Goal: Transaction & Acquisition: Purchase product/service

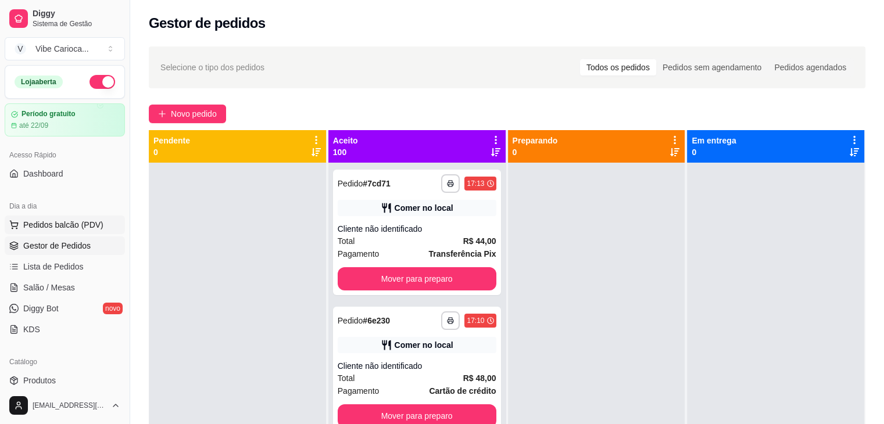
click at [59, 226] on span "Pedidos balcão (PDV)" at bounding box center [63, 225] width 80 height 12
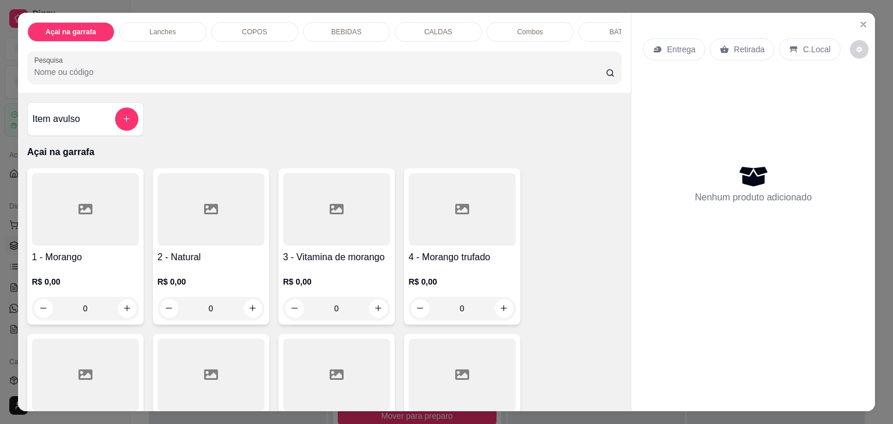
click at [263, 28] on div "COPOS" at bounding box center [254, 32] width 87 height 20
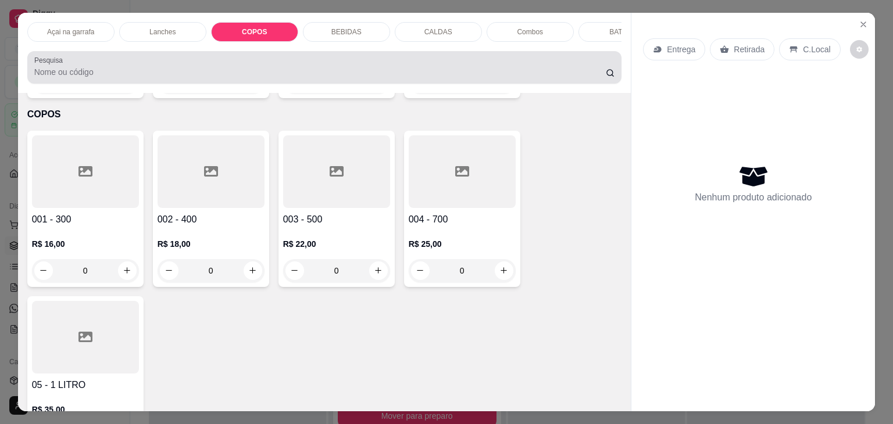
scroll to position [28, 0]
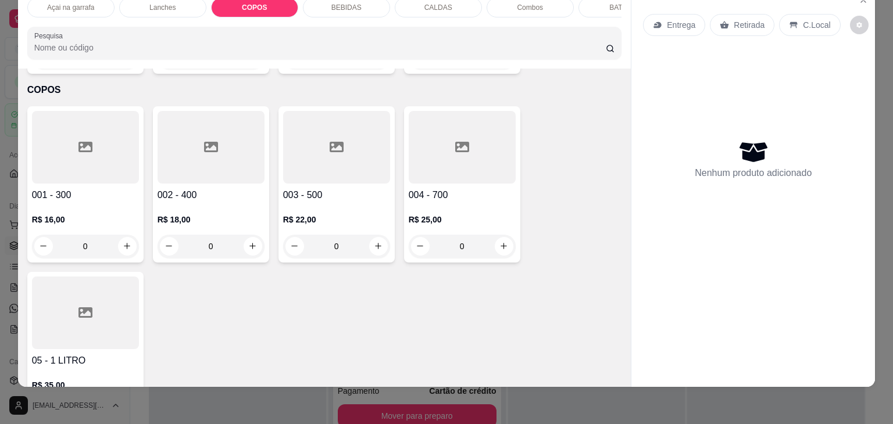
click at [337, 149] on div at bounding box center [336, 147] width 107 height 73
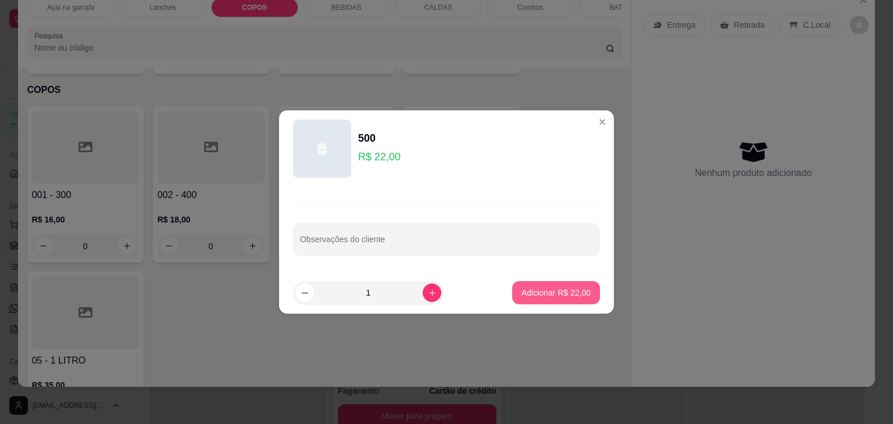
click at [535, 292] on p "Adicionar R$ 22,00" at bounding box center [555, 293] width 69 height 12
type input "1"
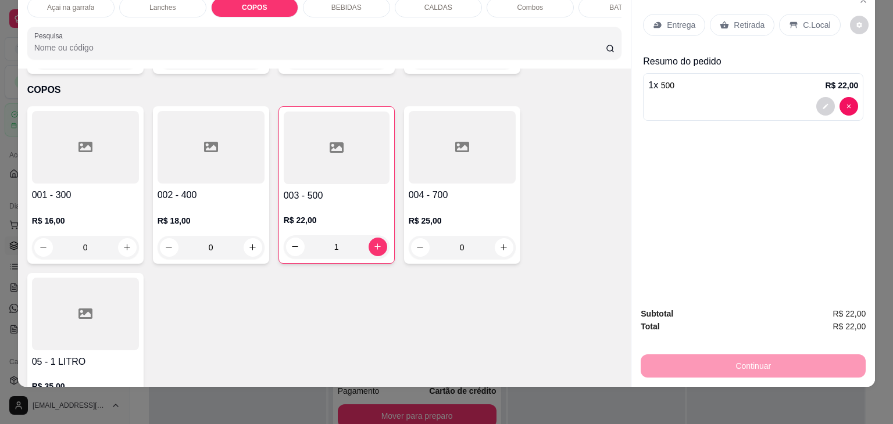
click at [803, 19] on p "C.Local" at bounding box center [816, 25] width 27 height 12
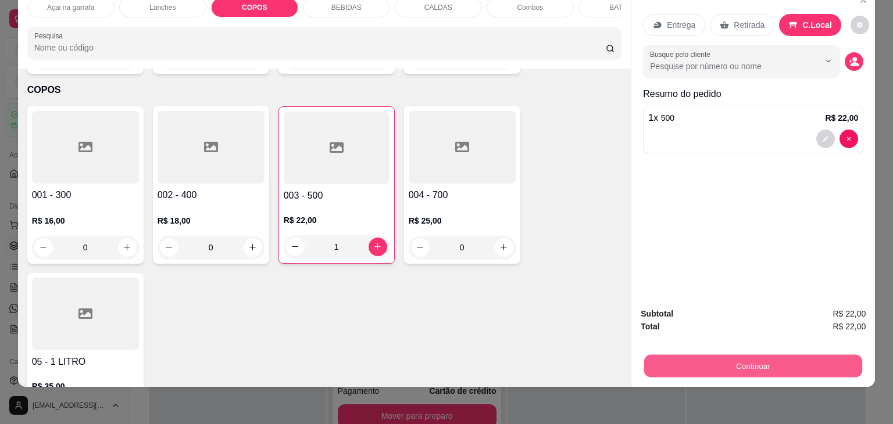
click at [719, 355] on button "Continuar" at bounding box center [753, 366] width 218 height 23
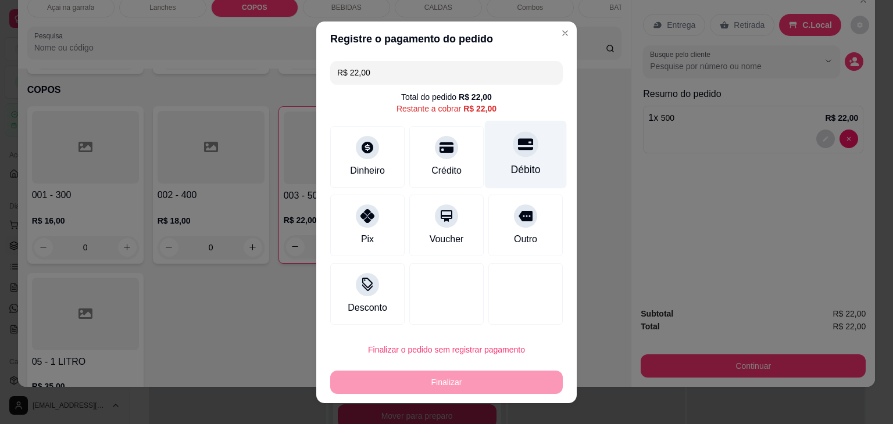
click at [516, 175] on div "Débito" at bounding box center [526, 169] width 30 height 15
type input "R$ 0,00"
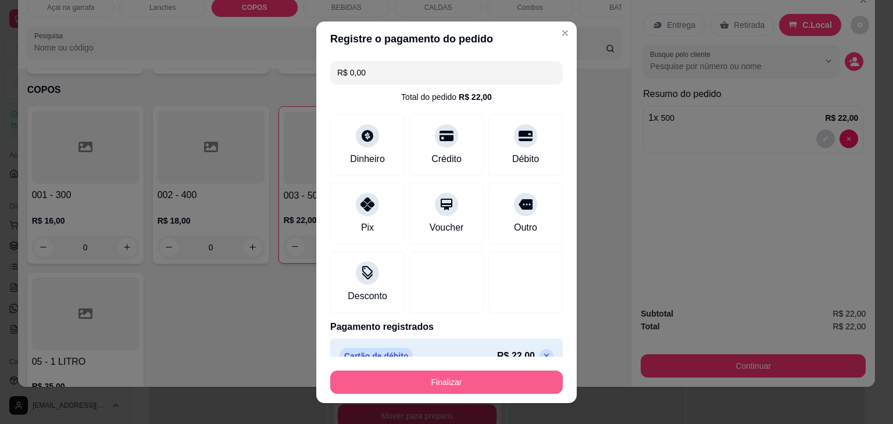
click at [463, 382] on button "Finalizar" at bounding box center [446, 382] width 233 height 23
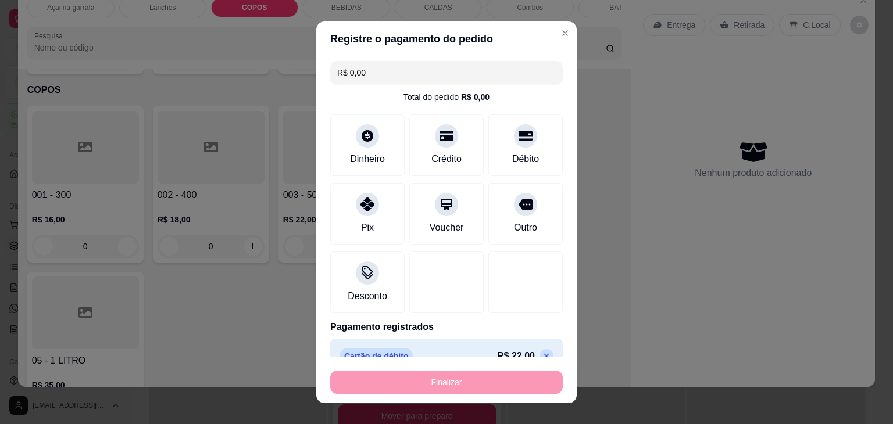
type input "0"
type input "-R$ 22,00"
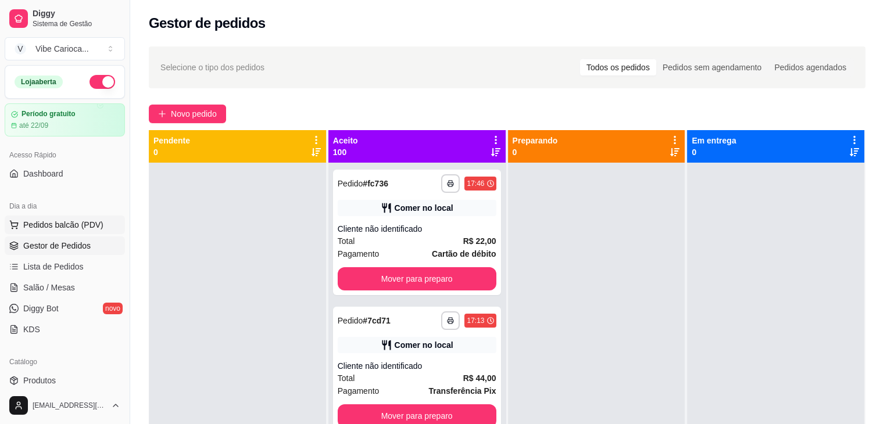
click at [35, 230] on button "Pedidos balcão (PDV)" at bounding box center [65, 225] width 120 height 19
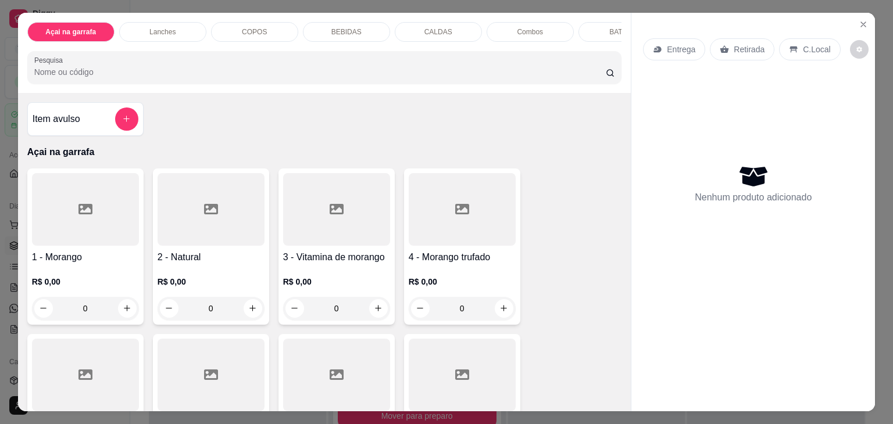
click at [244, 27] on p "COPOS" at bounding box center [254, 31] width 25 height 9
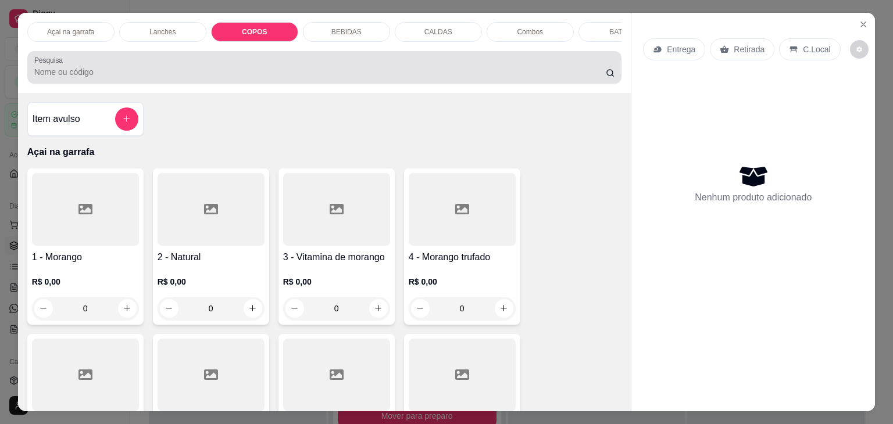
scroll to position [28, 0]
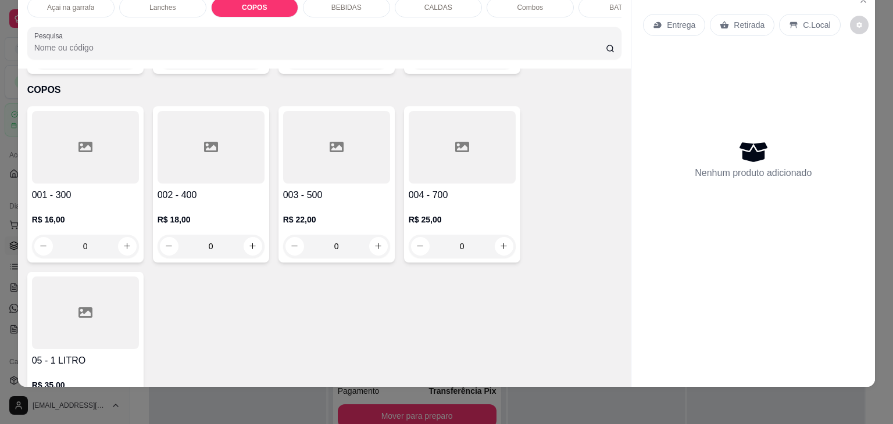
click at [330, 146] on div at bounding box center [336, 147] width 107 height 73
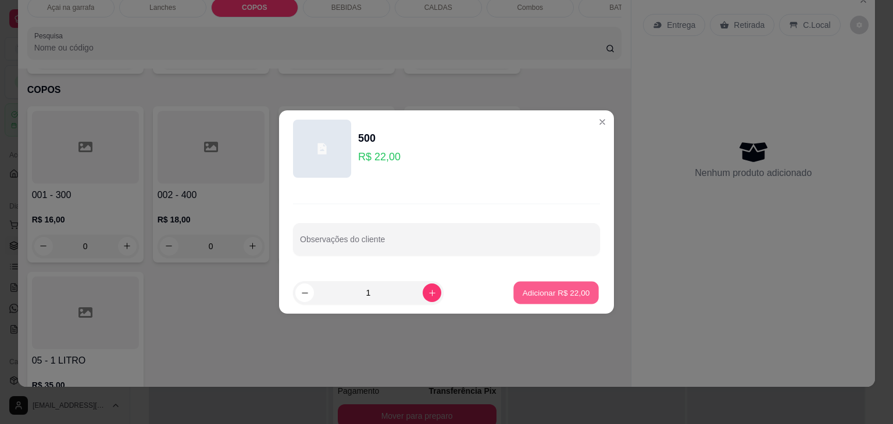
click at [534, 294] on p "Adicionar R$ 22,00" at bounding box center [556, 292] width 67 height 11
type input "1"
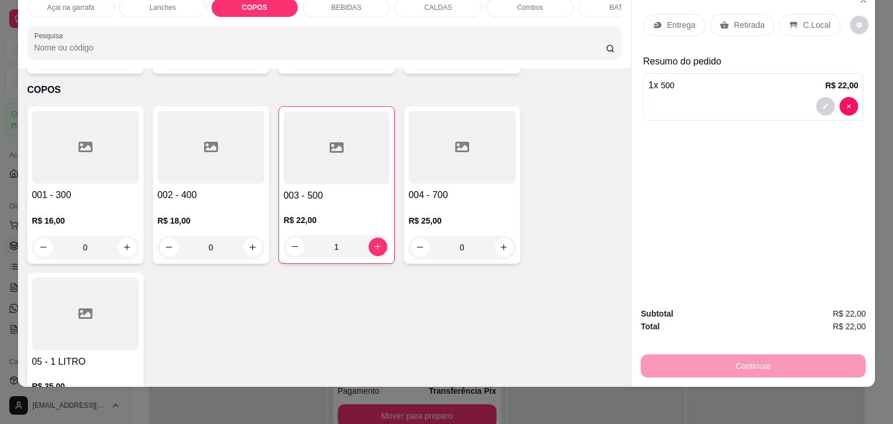
click at [779, 17] on div "C.Local" at bounding box center [809, 25] width 61 height 22
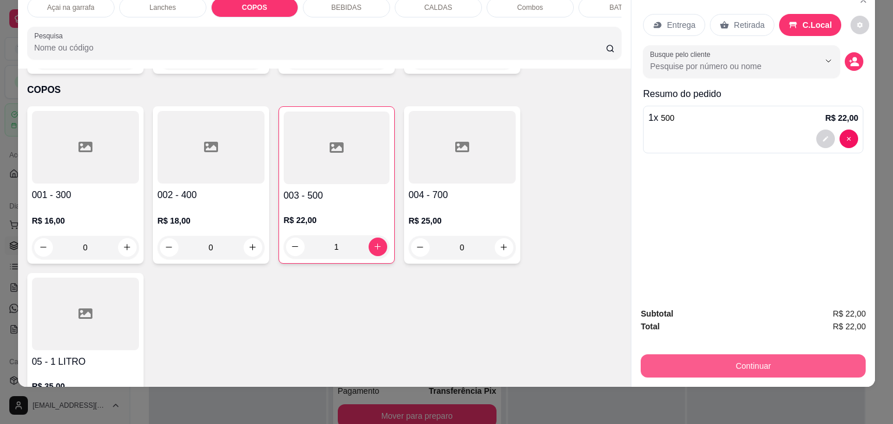
click at [744, 355] on button "Continuar" at bounding box center [753, 366] width 225 height 23
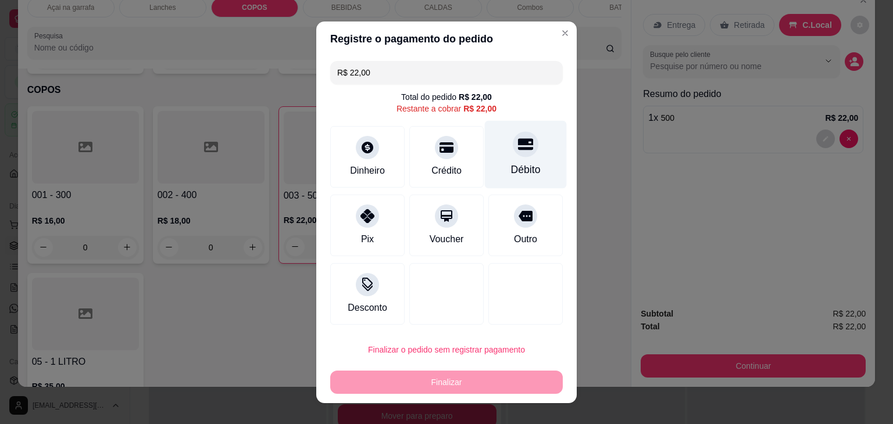
click at [513, 155] on div at bounding box center [526, 144] width 26 height 26
type input "R$ 0,00"
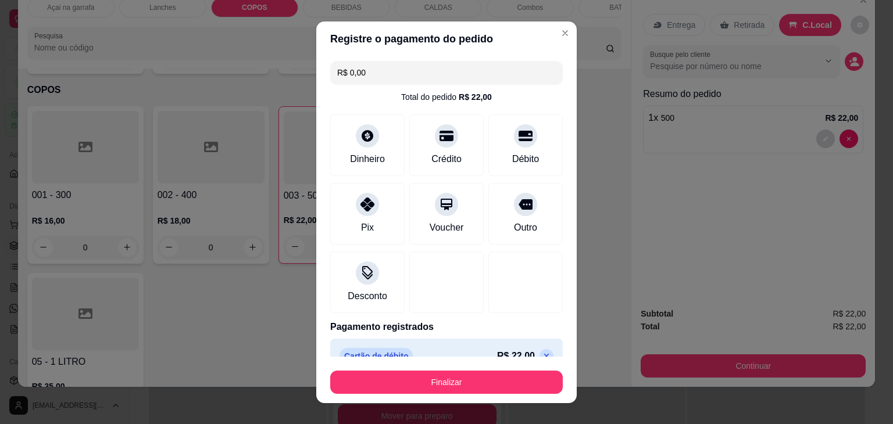
click at [467, 392] on button "Finalizar" at bounding box center [446, 382] width 233 height 23
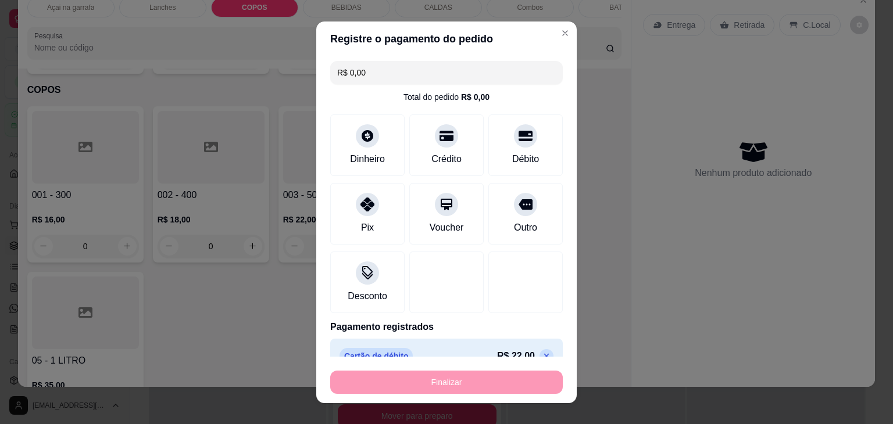
type input "0"
type input "-R$ 22,00"
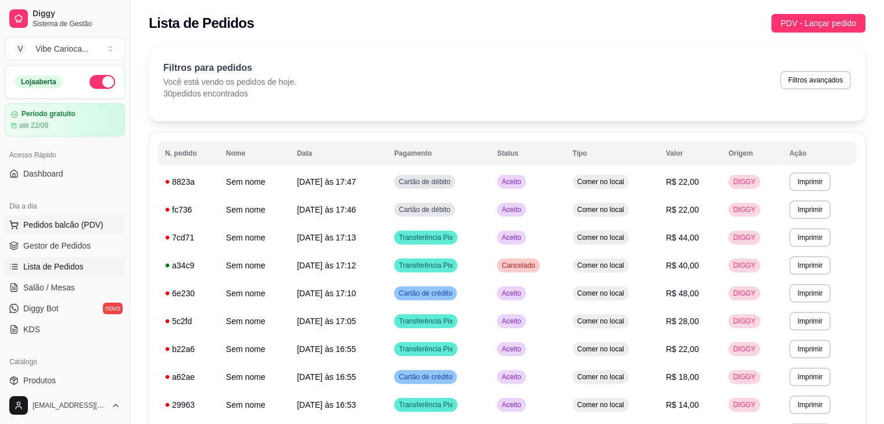
click at [64, 221] on span "Pedidos balcão (PDV)" at bounding box center [63, 225] width 80 height 12
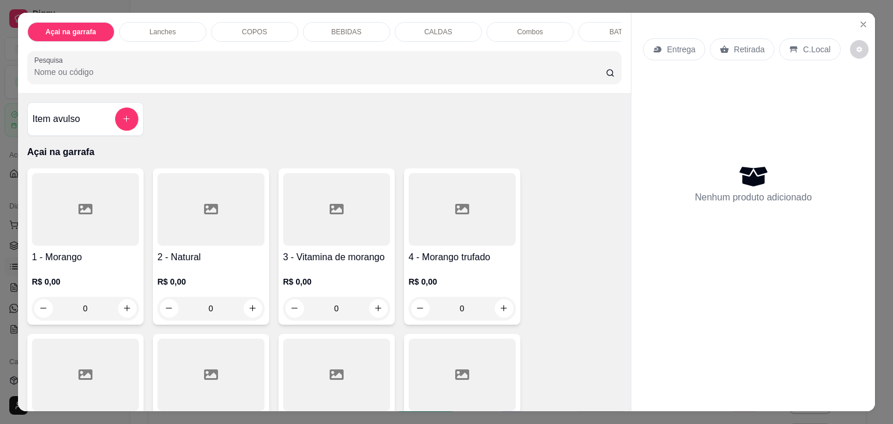
click at [33, 147] on div "Item avulso Açai na garrafa 1 - Morango R$ 0,00 0 2 - Natural R$ 0,00 0 3 - Vit…" at bounding box center [324, 252] width 613 height 319
click at [273, 31] on div "COPOS" at bounding box center [254, 32] width 87 height 20
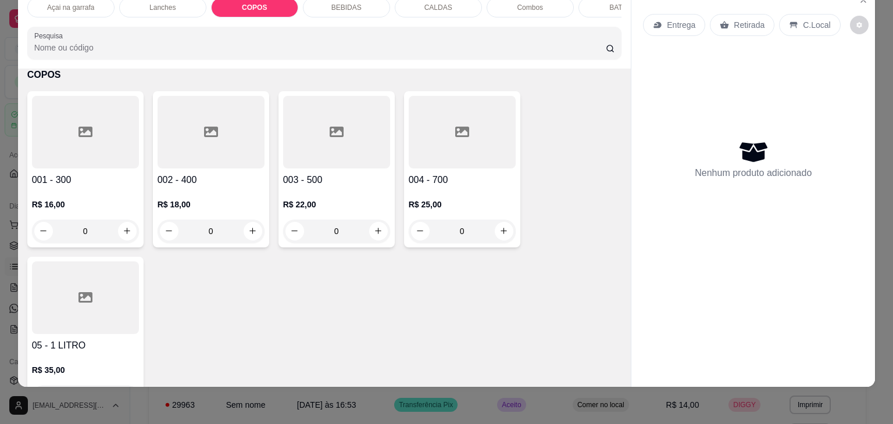
scroll to position [1496, 0]
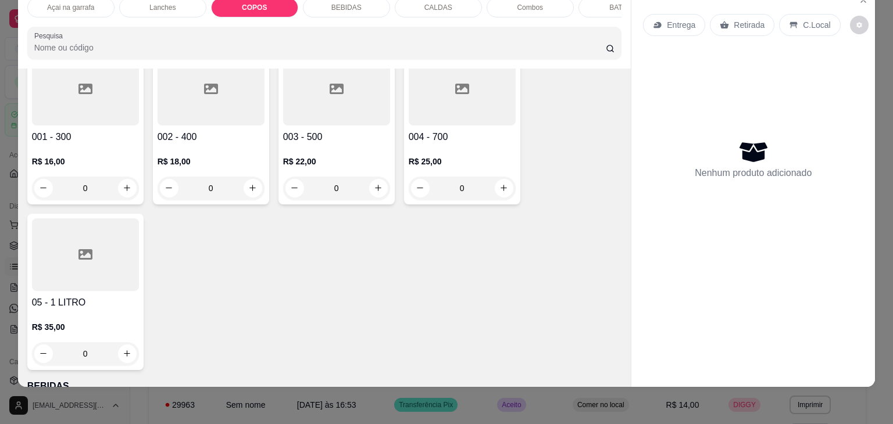
click at [462, 159] on div "R$ 25,00 0" at bounding box center [462, 178] width 107 height 44
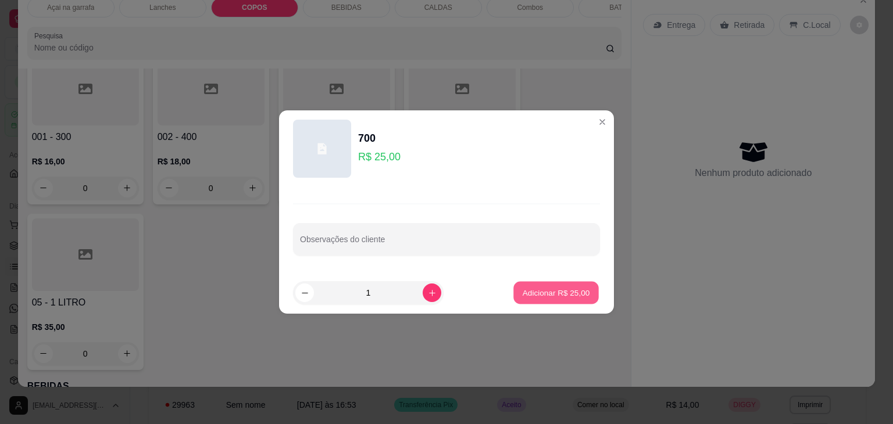
click at [527, 292] on p "Adicionar R$ 25,00" at bounding box center [556, 292] width 67 height 11
type input "1"
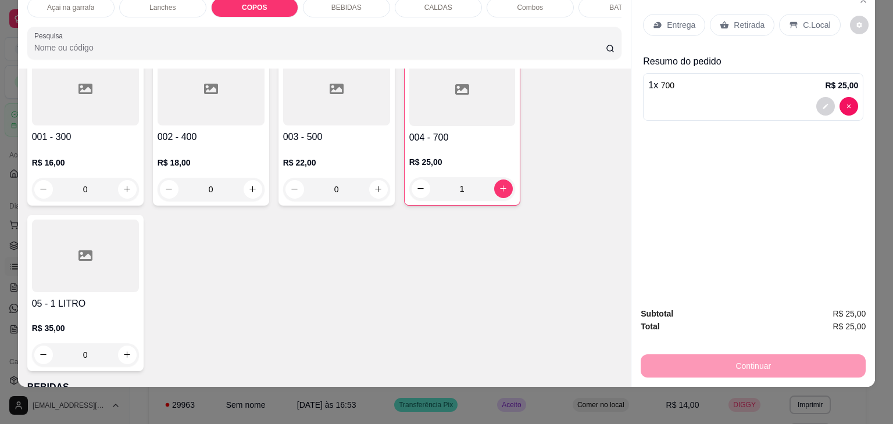
click at [328, 91] on div at bounding box center [336, 89] width 107 height 73
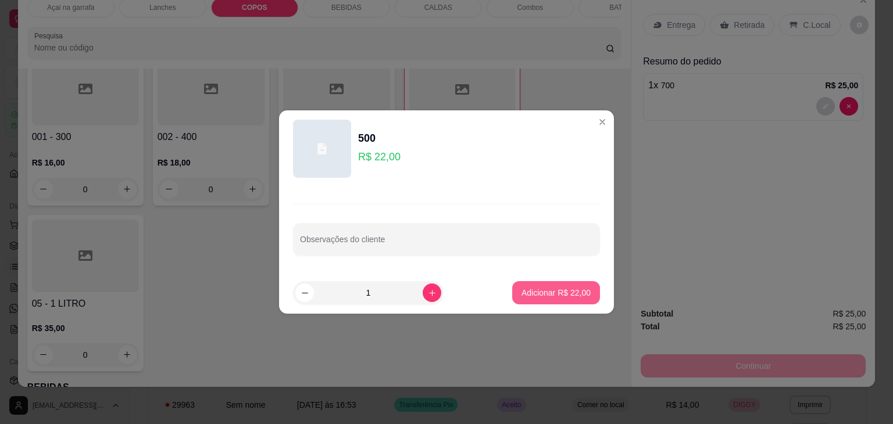
click at [537, 294] on p "Adicionar R$ 22,00" at bounding box center [555, 293] width 69 height 12
type input "1"
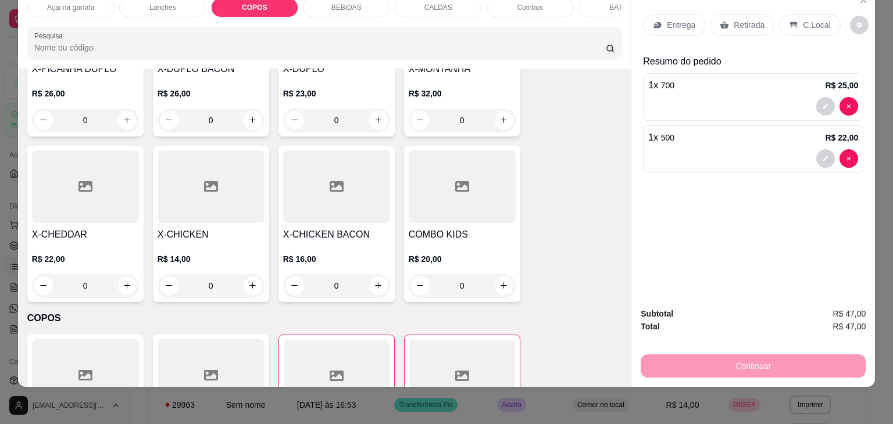
scroll to position [1205, 0]
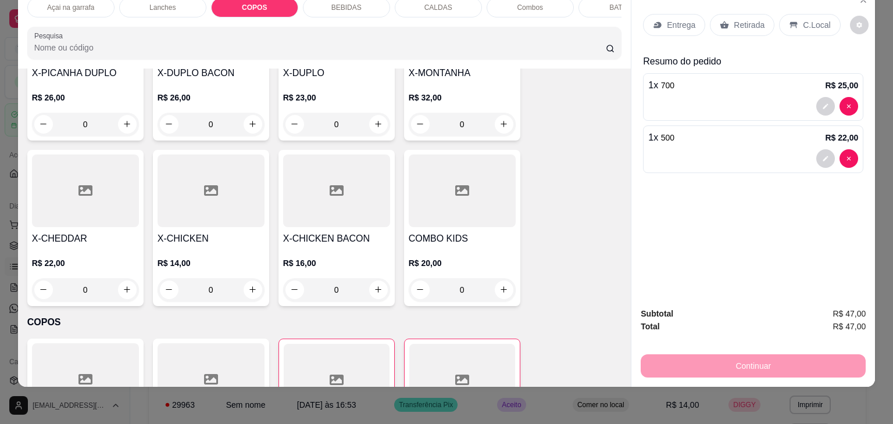
click at [803, 20] on p "C.Local" at bounding box center [816, 25] width 27 height 12
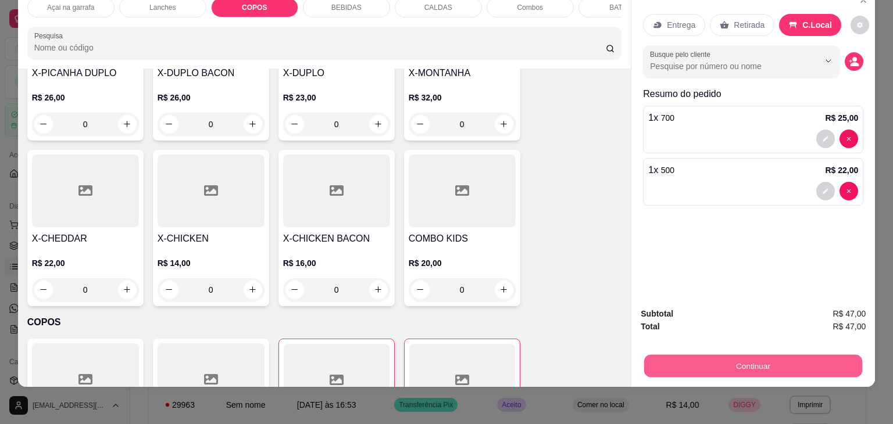
click at [739, 366] on button "Continuar" at bounding box center [753, 366] width 218 height 23
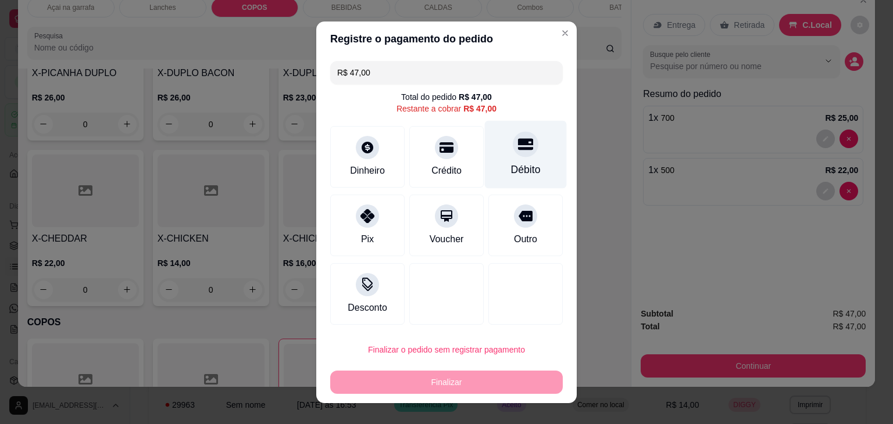
click at [518, 142] on icon at bounding box center [525, 144] width 15 height 12
type input "R$ 0,00"
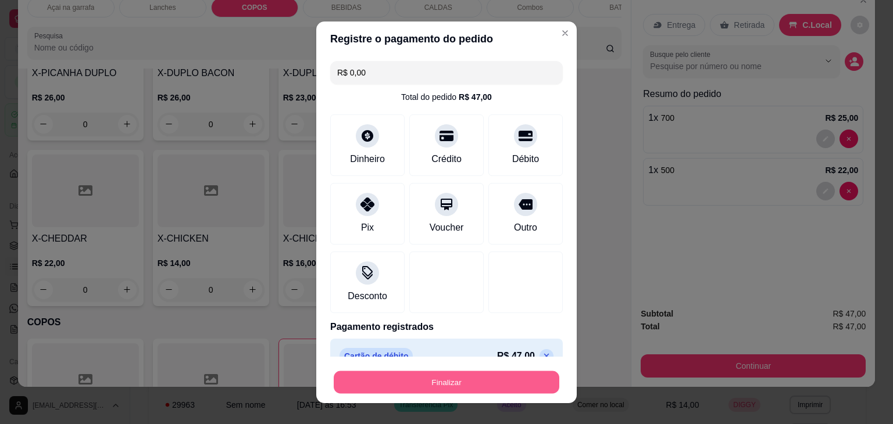
click at [477, 381] on button "Finalizar" at bounding box center [447, 382] width 226 height 23
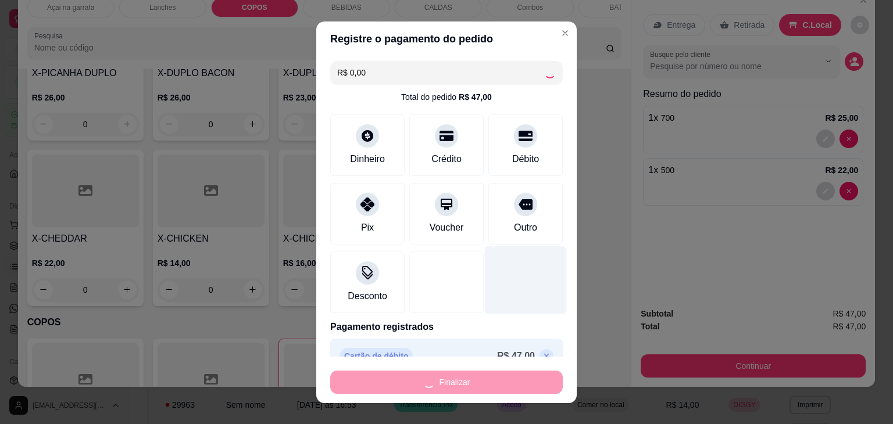
type input "0"
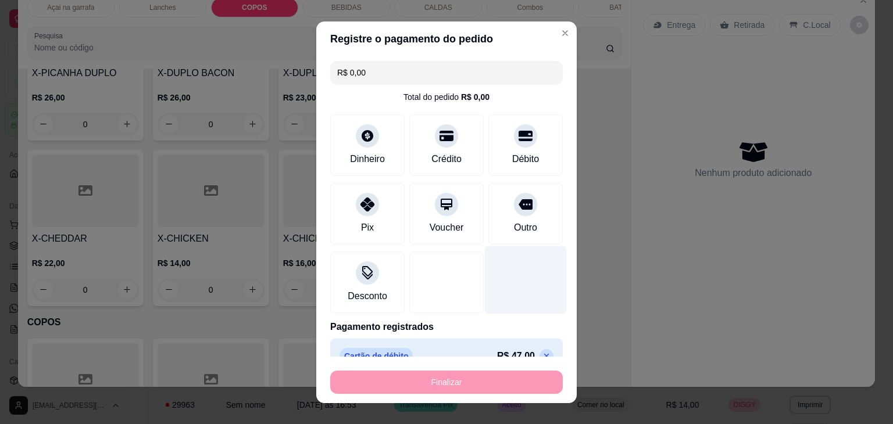
type input "-R$ 47,00"
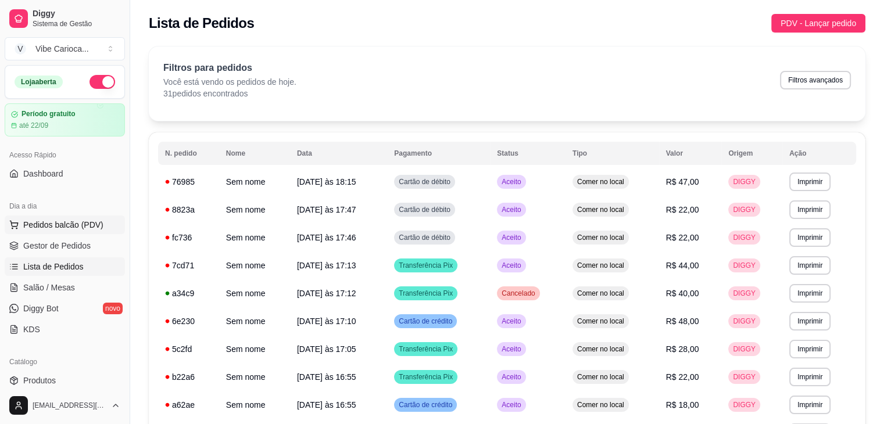
click at [67, 223] on span "Pedidos balcão (PDV)" at bounding box center [63, 225] width 80 height 12
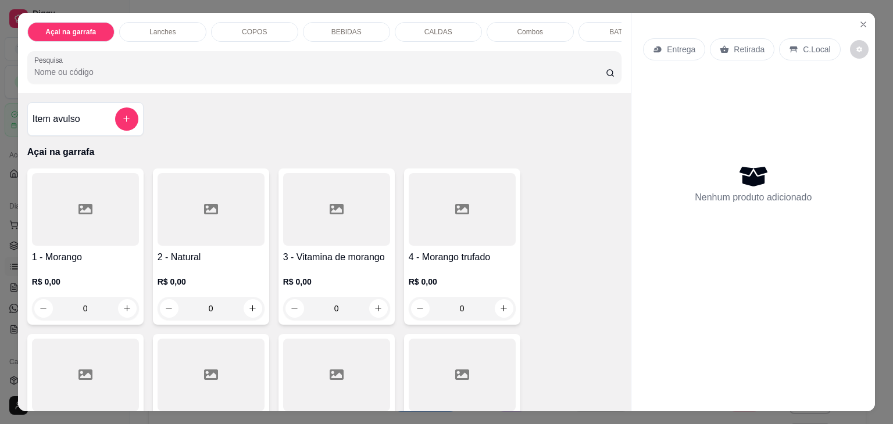
click at [247, 29] on p "COPOS" at bounding box center [254, 31] width 25 height 9
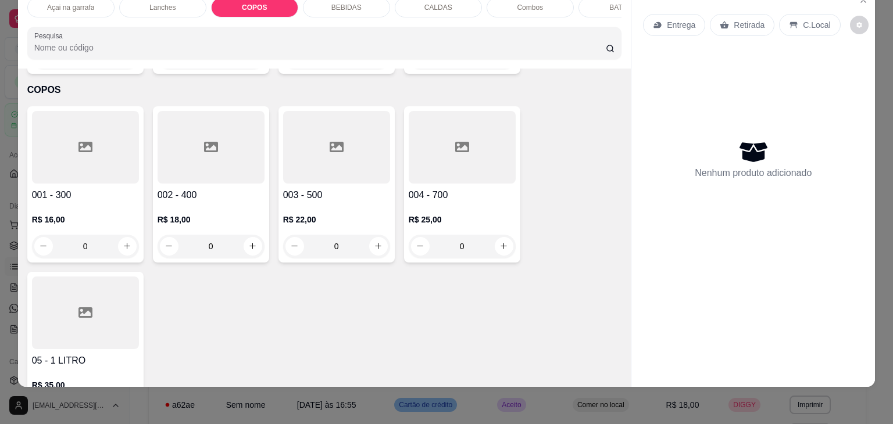
click at [325, 153] on div at bounding box center [336, 147] width 107 height 73
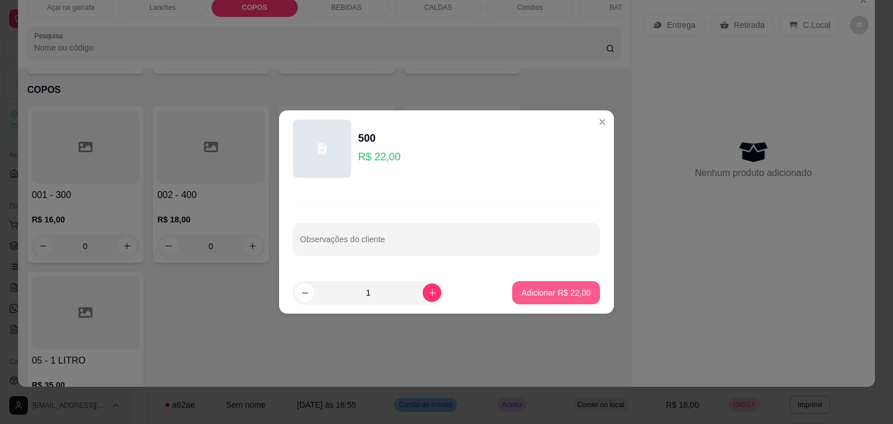
click at [585, 286] on button "Adicionar R$ 22,00" at bounding box center [556, 292] width 88 height 23
type input "1"
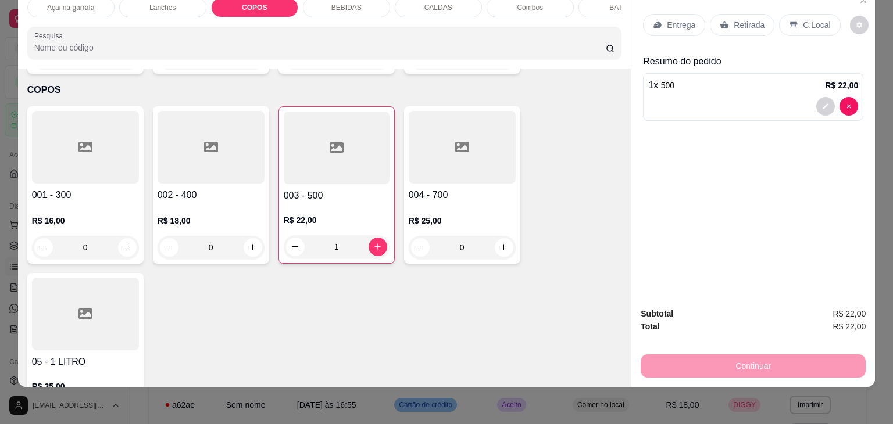
click at [825, 14] on div "C.Local" at bounding box center [809, 25] width 61 height 22
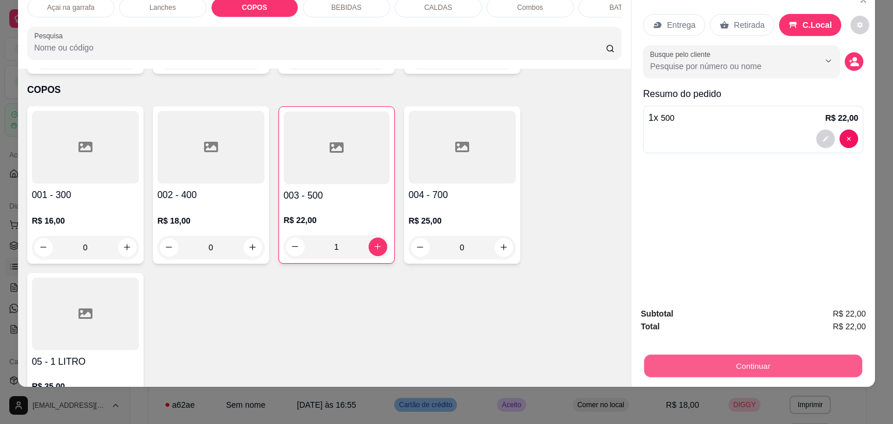
click at [793, 355] on button "Continuar" at bounding box center [753, 366] width 218 height 23
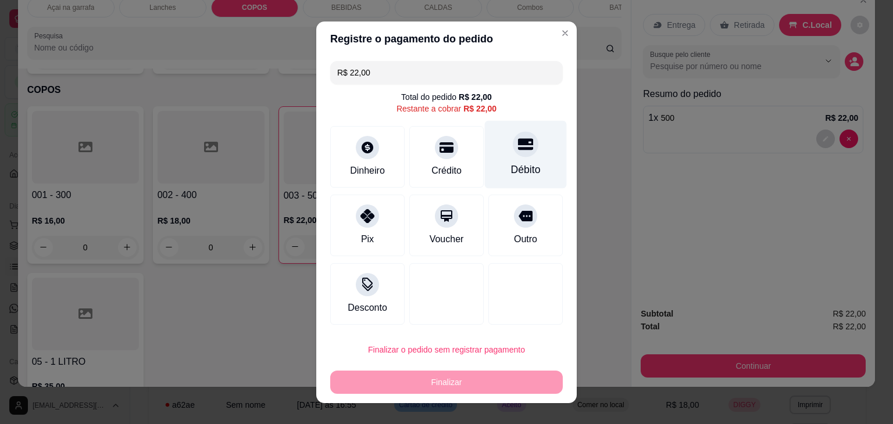
click at [518, 148] on icon at bounding box center [525, 144] width 15 height 12
type input "R$ 0,00"
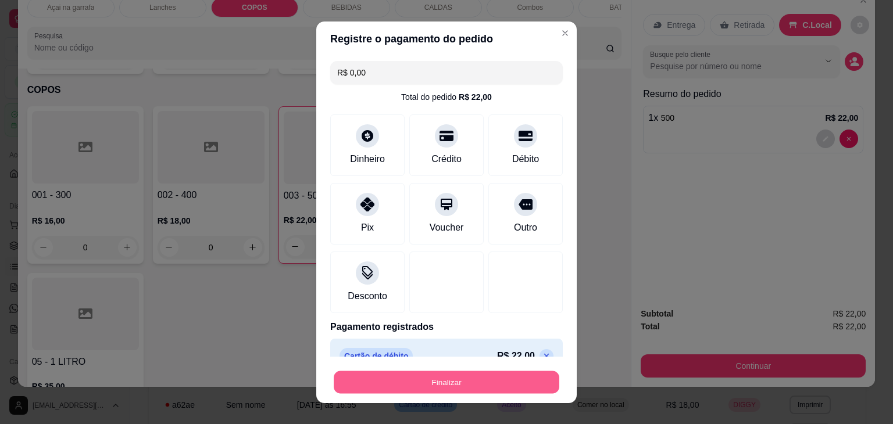
click at [498, 379] on button "Finalizar" at bounding box center [447, 382] width 226 height 23
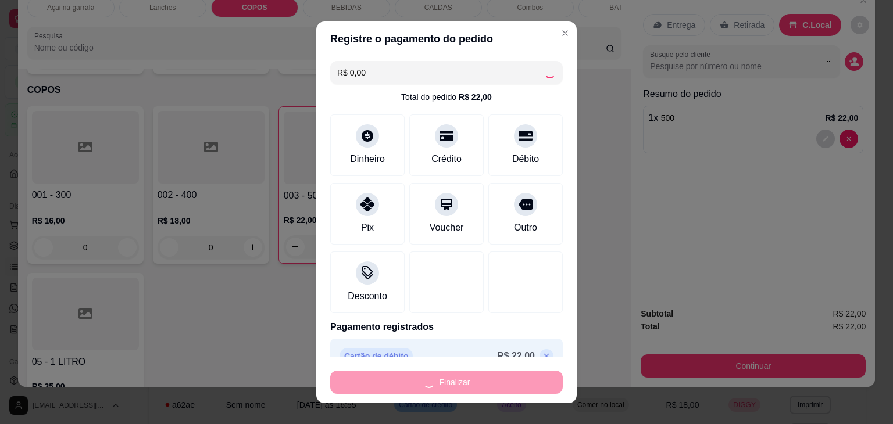
type input "0"
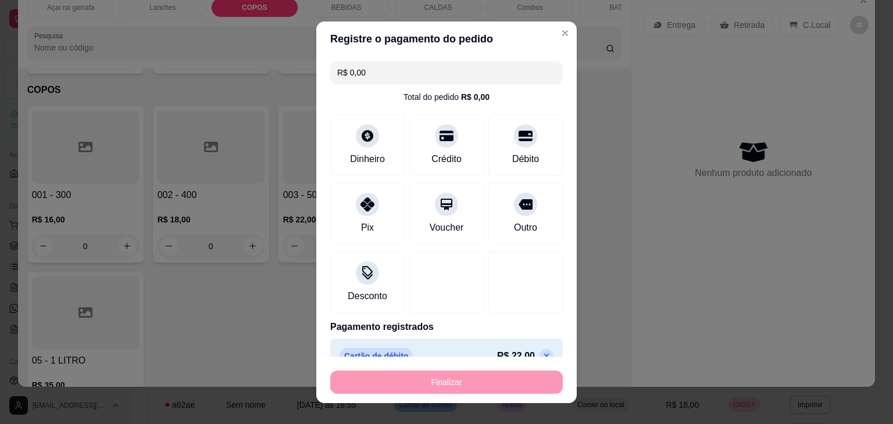
type input "-R$ 22,00"
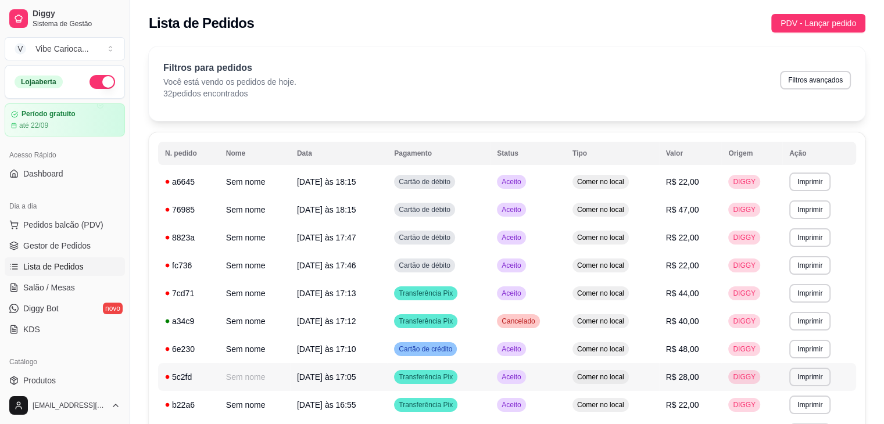
click at [514, 294] on span "Aceito" at bounding box center [511, 293] width 24 height 9
click at [35, 233] on button "Pedidos balcão (PDV)" at bounding box center [65, 225] width 120 height 19
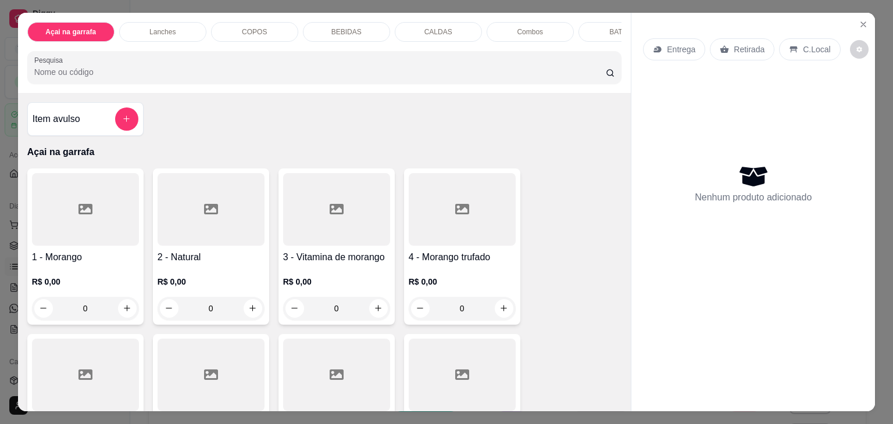
click at [234, 27] on div "COPOS" at bounding box center [254, 32] width 87 height 20
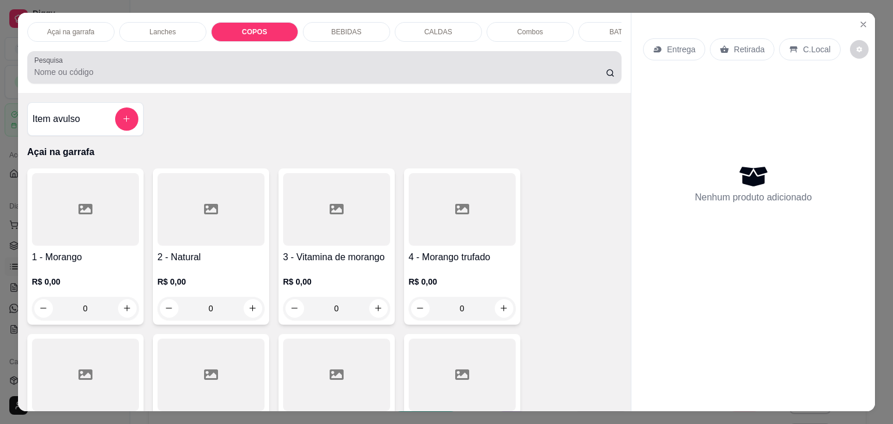
scroll to position [28, 0]
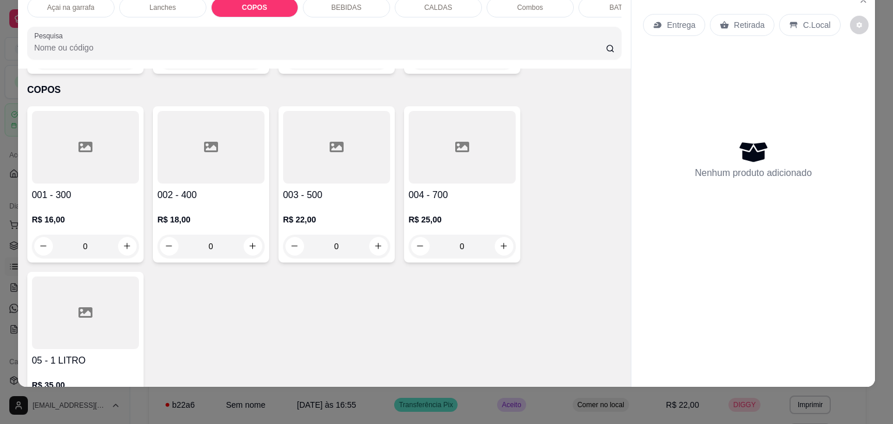
click at [191, 119] on div at bounding box center [211, 147] width 107 height 73
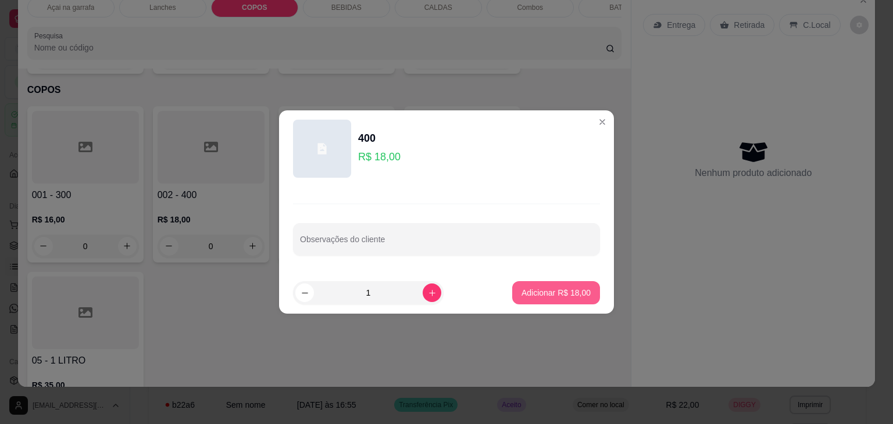
click at [565, 303] on button "Adicionar R$ 18,00" at bounding box center [556, 292] width 88 height 23
type input "1"
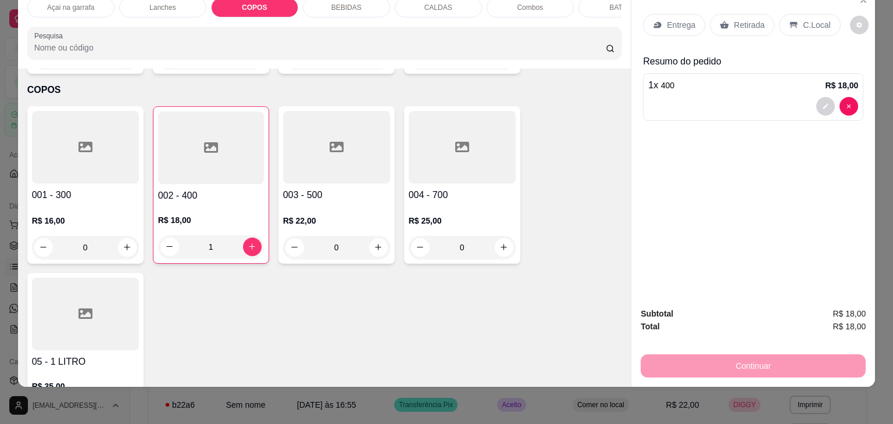
click at [808, 19] on p "C.Local" at bounding box center [816, 25] width 27 height 12
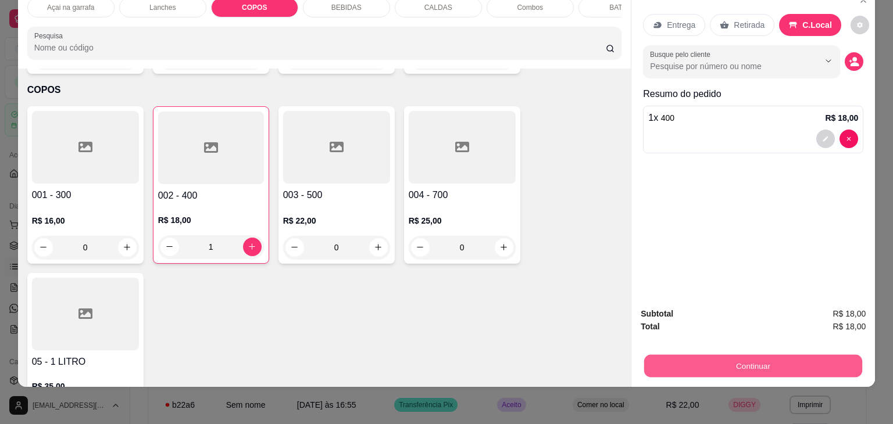
click at [709, 362] on button "Continuar" at bounding box center [753, 366] width 218 height 23
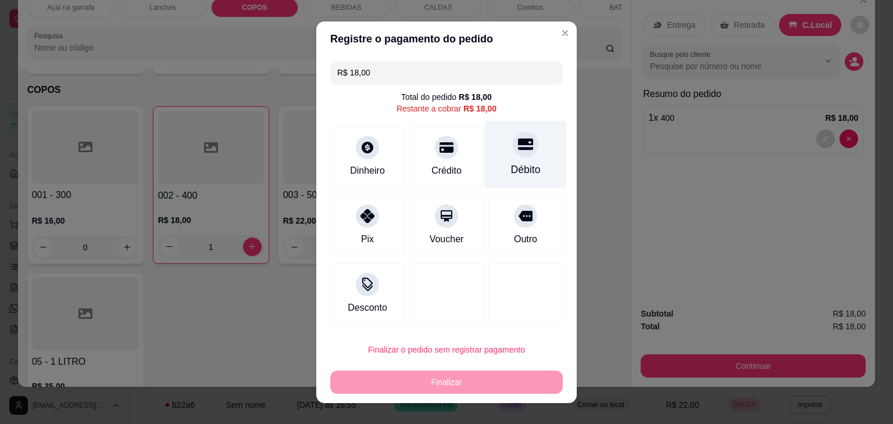
click at [517, 159] on div "Débito" at bounding box center [526, 154] width 82 height 68
type input "R$ 0,00"
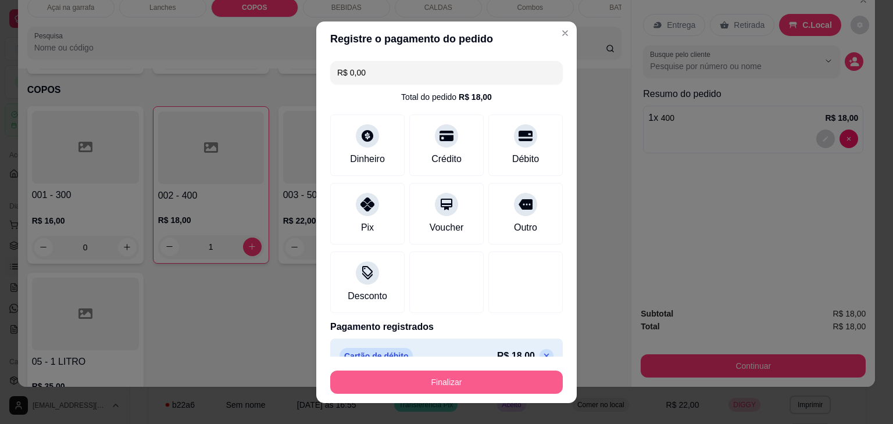
click at [481, 381] on button "Finalizar" at bounding box center [446, 382] width 233 height 23
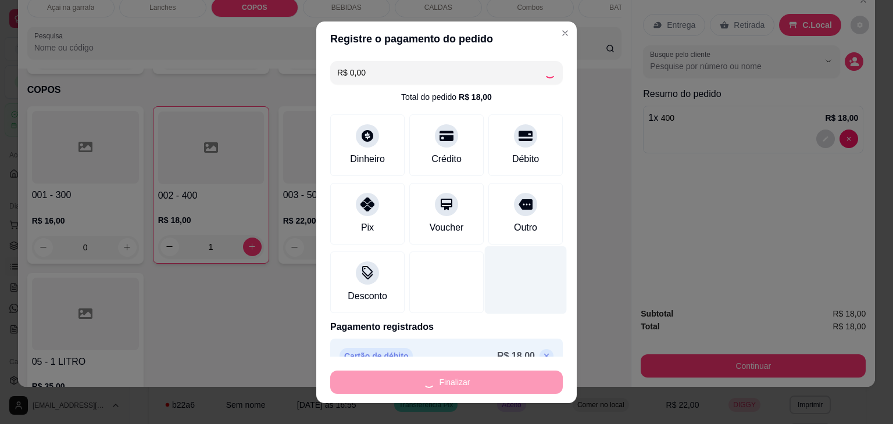
type input "0"
type input "-R$ 18,00"
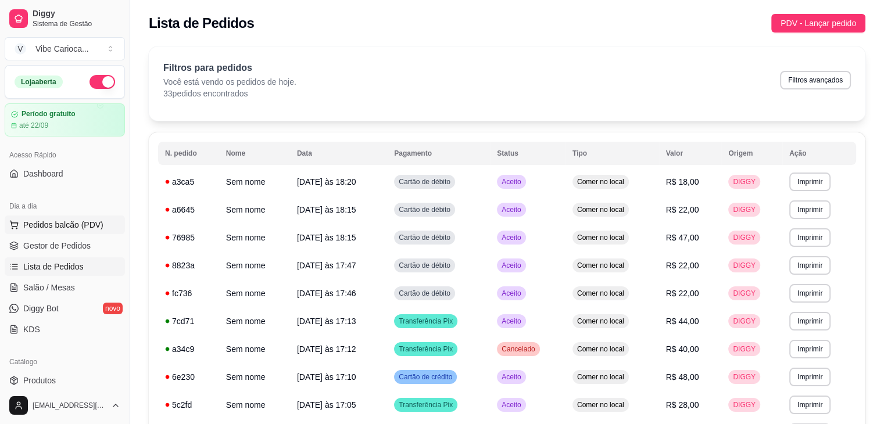
click at [70, 224] on span "Pedidos balcão (PDV)" at bounding box center [63, 225] width 80 height 12
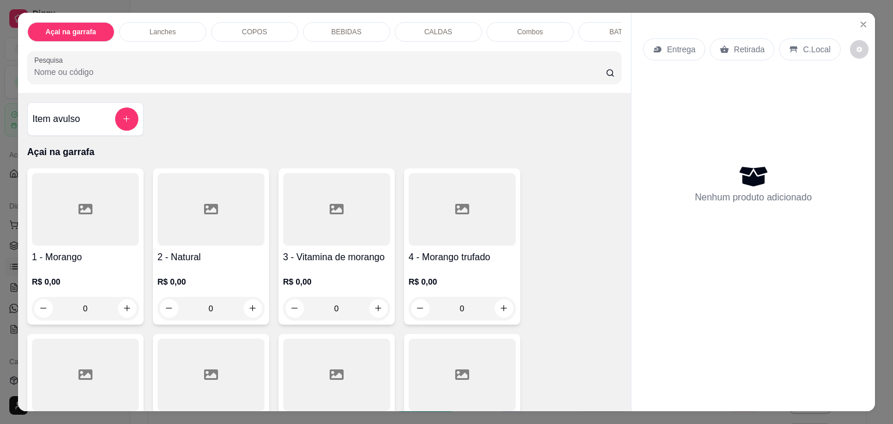
click at [376, 30] on div "BEBIDAS" at bounding box center [346, 32] width 87 height 20
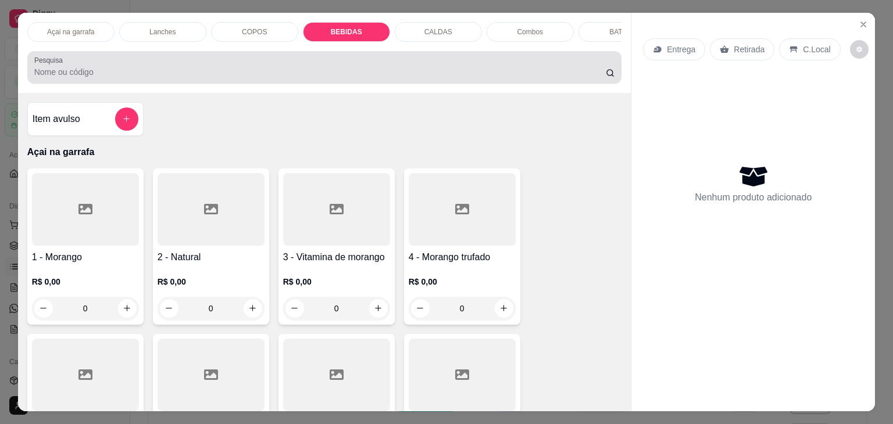
scroll to position [28, 0]
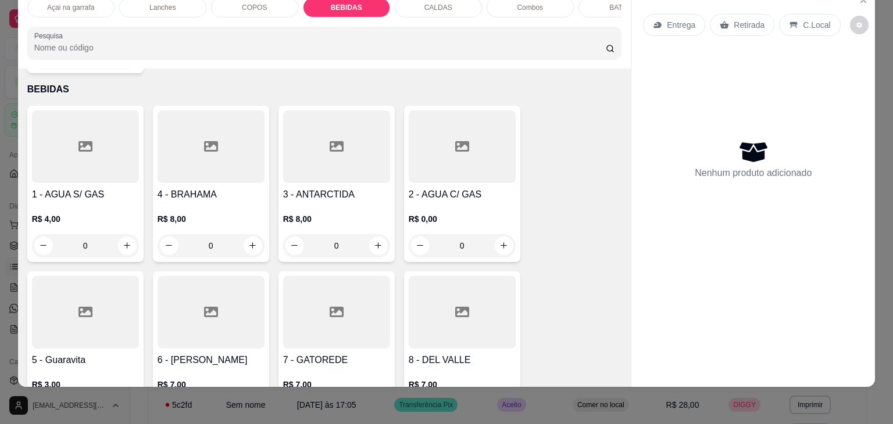
click at [84, 141] on div at bounding box center [85, 146] width 107 height 73
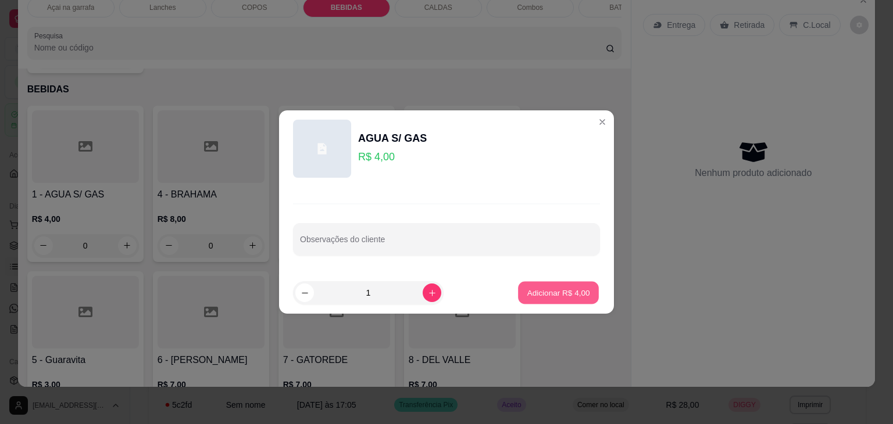
click at [556, 295] on p "Adicionar R$ 4,00" at bounding box center [558, 292] width 63 height 11
type input "1"
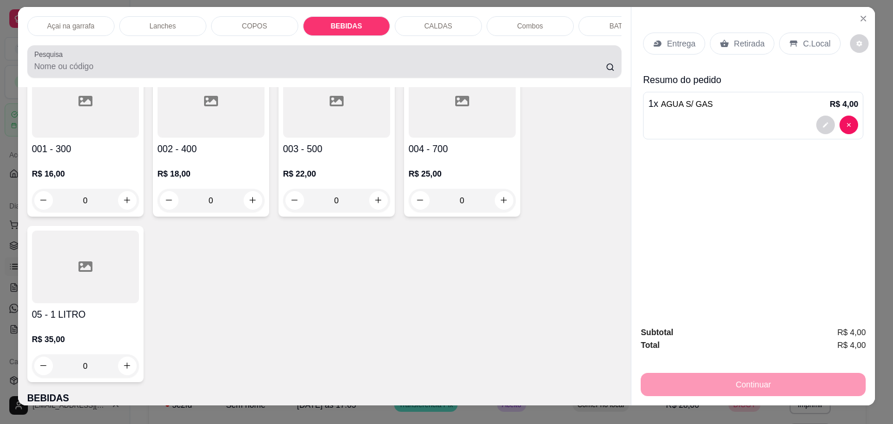
scroll to position [0, 0]
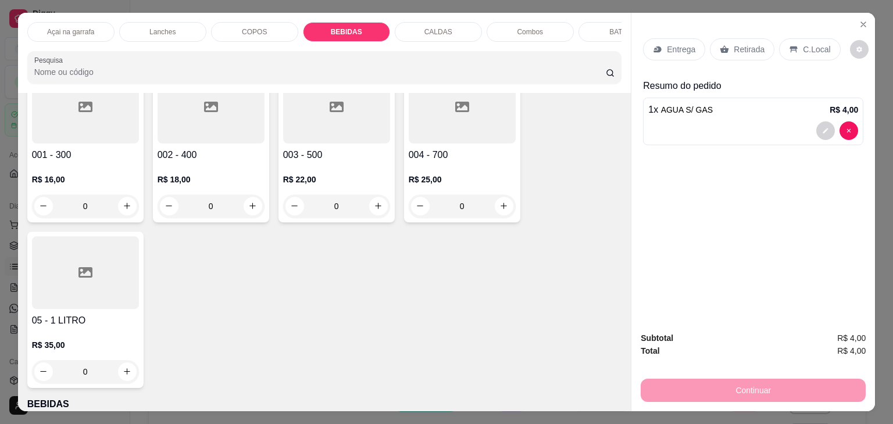
click at [159, 27] on p "Lanches" at bounding box center [162, 31] width 26 height 9
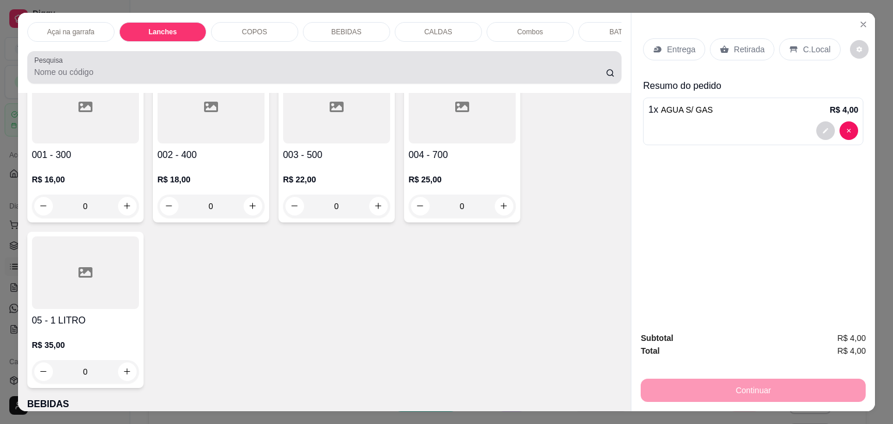
scroll to position [28, 0]
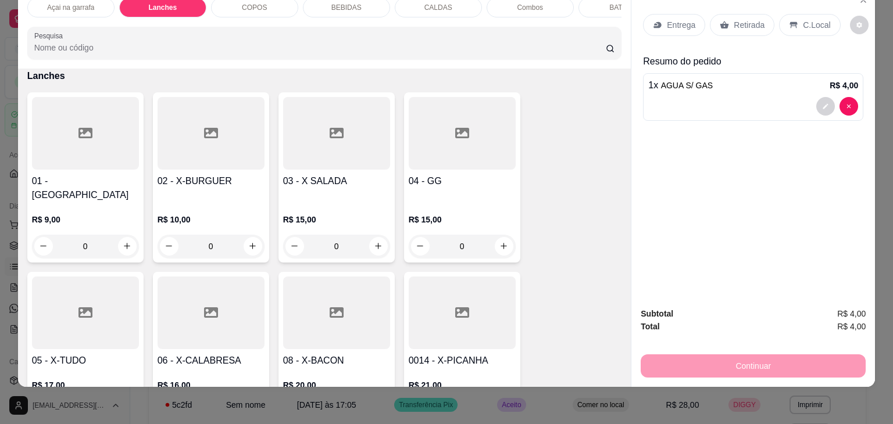
click at [212, 308] on icon at bounding box center [211, 313] width 14 height 10
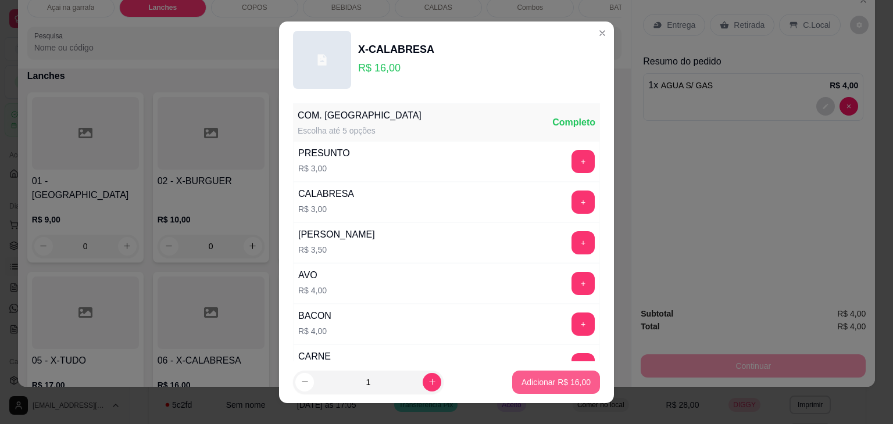
click at [521, 381] on p "Adicionar R$ 16,00" at bounding box center [555, 383] width 69 height 12
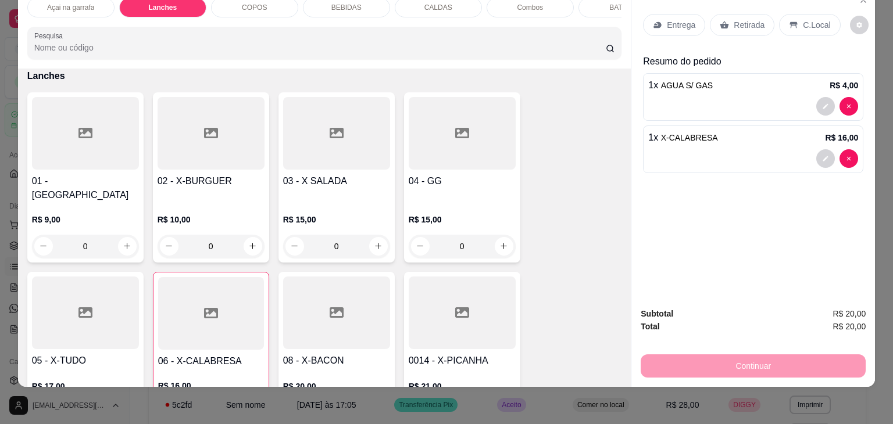
type input "1"
click at [803, 19] on p "C.Local" at bounding box center [816, 25] width 27 height 12
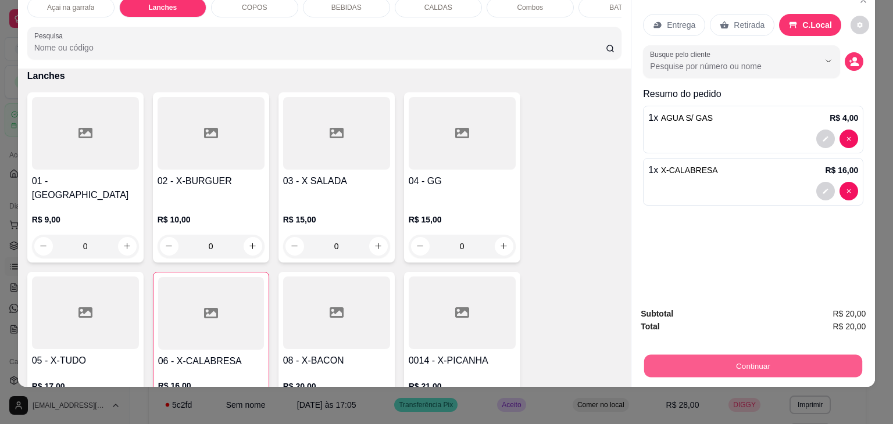
click at [735, 359] on button "Continuar" at bounding box center [753, 366] width 218 height 23
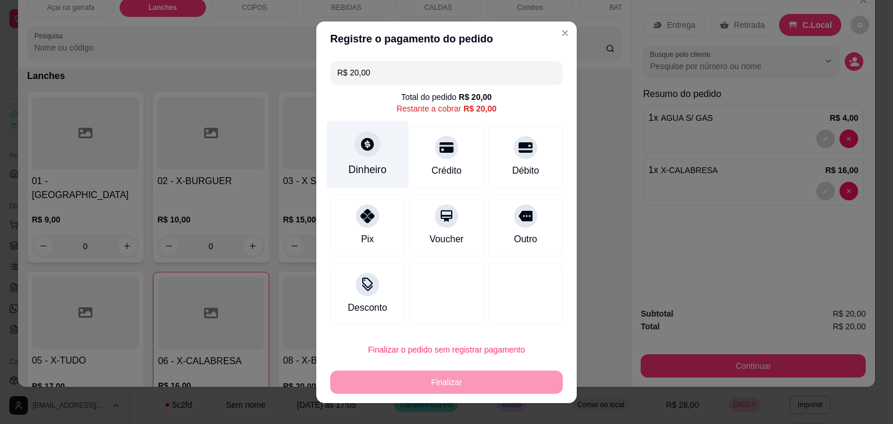
click at [351, 163] on div "Dinheiro" at bounding box center [367, 169] width 38 height 15
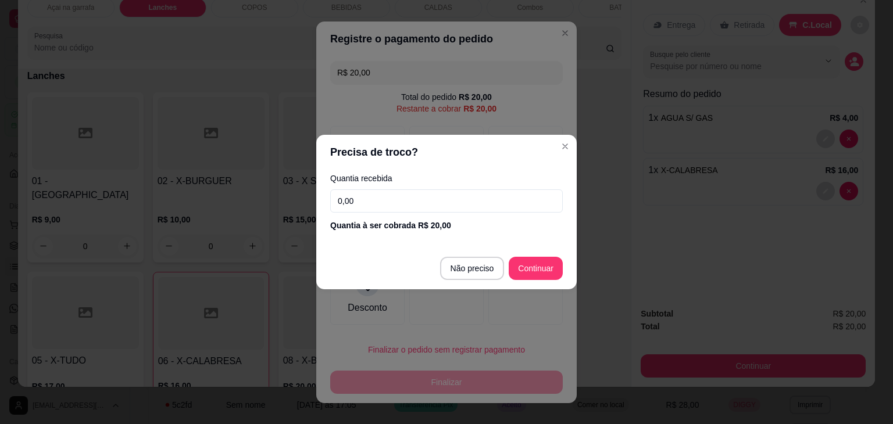
click at [412, 206] on input "0,00" at bounding box center [446, 201] width 233 height 23
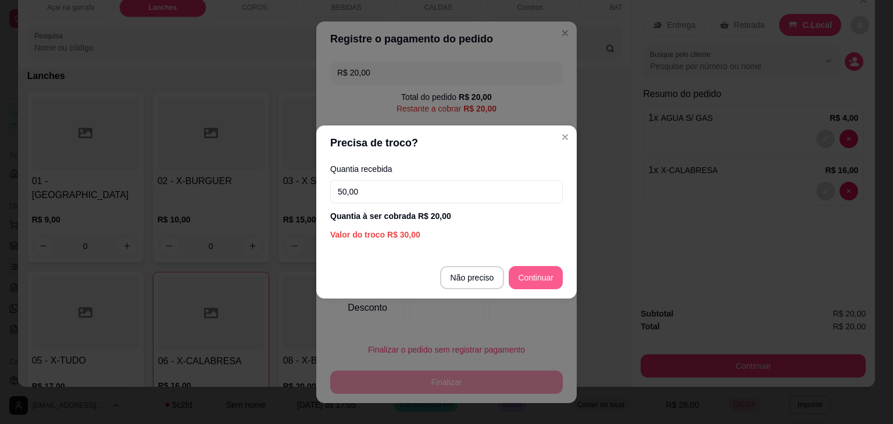
type input "50,00"
click at [534, 265] on footer "Não preciso Continuar" at bounding box center [446, 278] width 260 height 42
type input "R$ 0,00"
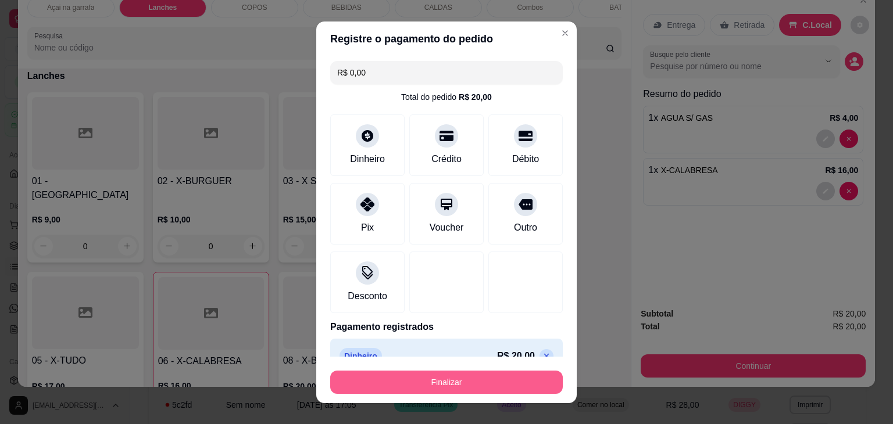
click at [477, 384] on button "Finalizar" at bounding box center [446, 382] width 233 height 23
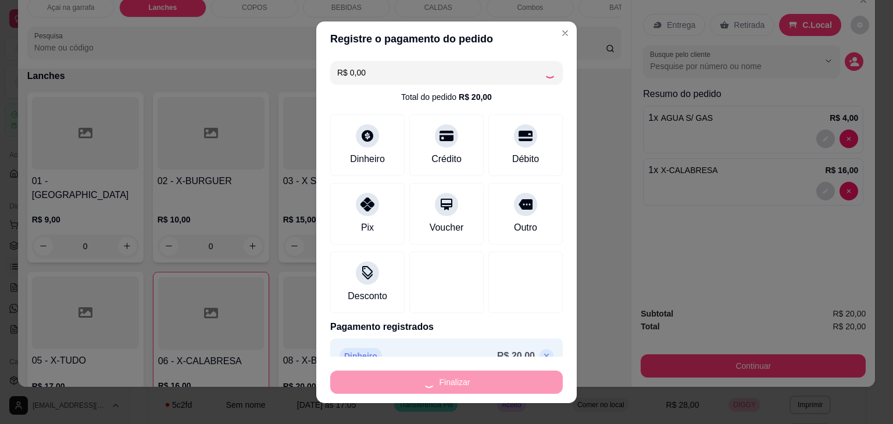
type input "0"
type input "-R$ 20,00"
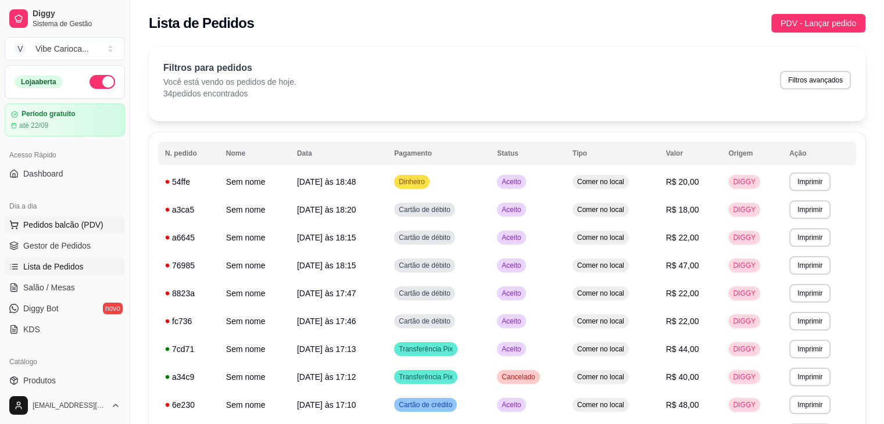
click at [53, 219] on span "Pedidos balcão (PDV)" at bounding box center [63, 225] width 80 height 12
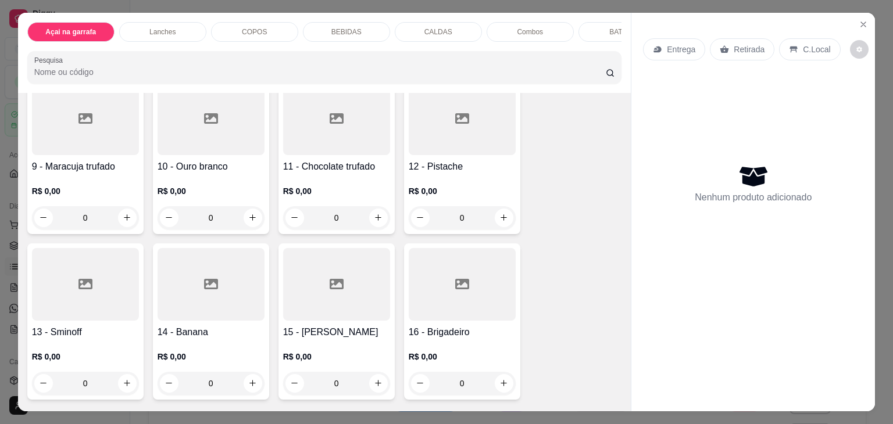
scroll to position [523, 0]
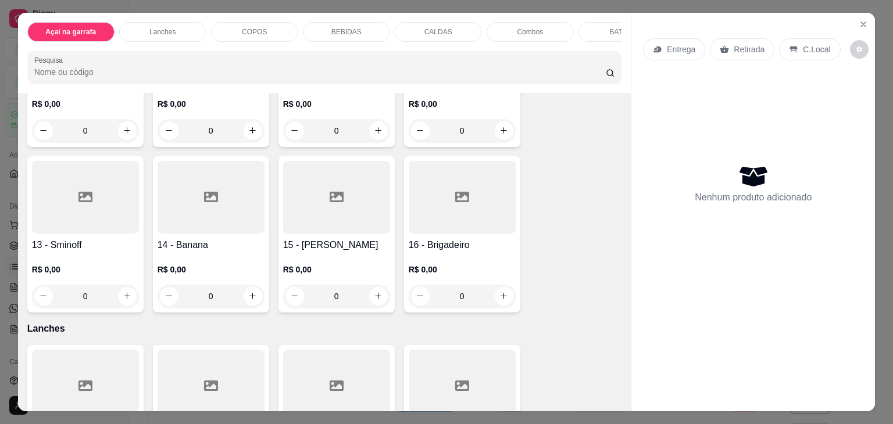
click at [321, 226] on div at bounding box center [336, 197] width 107 height 73
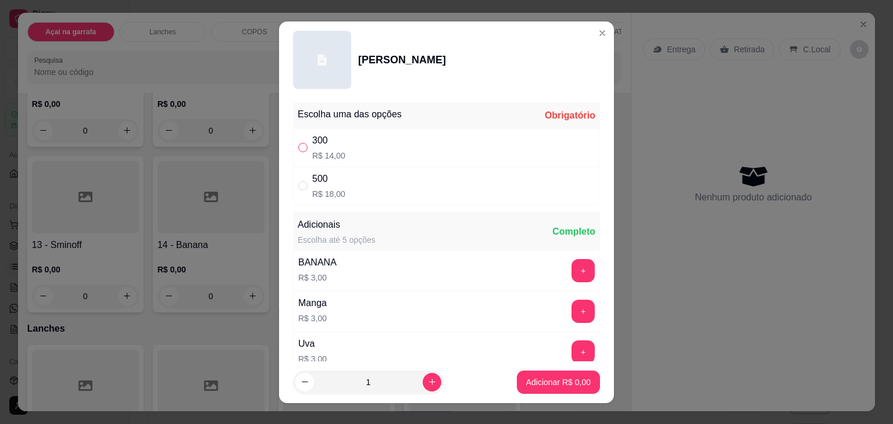
click at [298, 153] on label "" at bounding box center [302, 147] width 9 height 13
click at [298, 152] on input "" at bounding box center [302, 147] width 9 height 9
click at [298, 149] on input "" at bounding box center [302, 147] width 9 height 9
radio input "true"
click at [560, 385] on p "Adicionar R$ 14,00" at bounding box center [555, 383] width 69 height 12
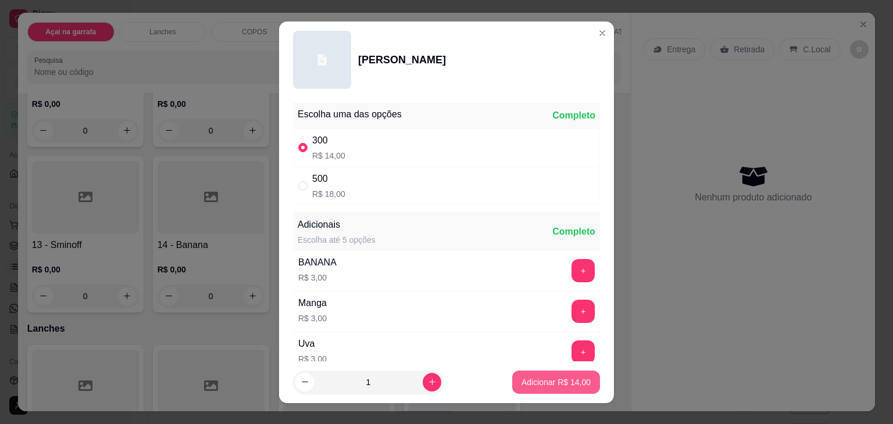
type input "1"
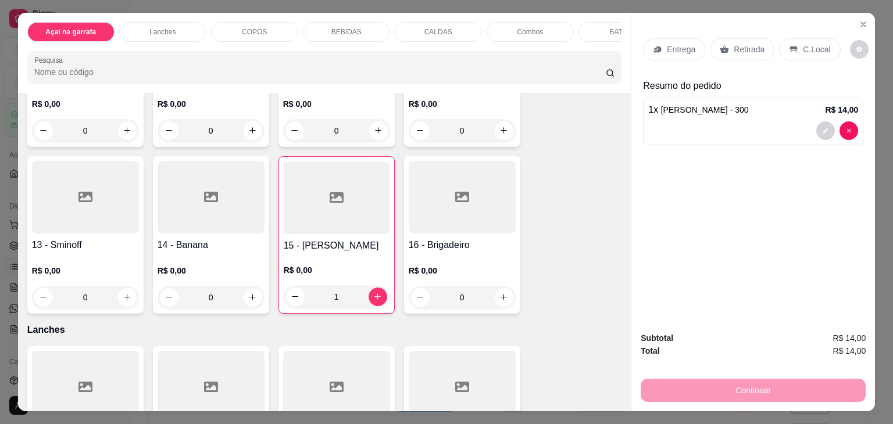
click at [800, 51] on div "C.Local" at bounding box center [809, 49] width 61 height 22
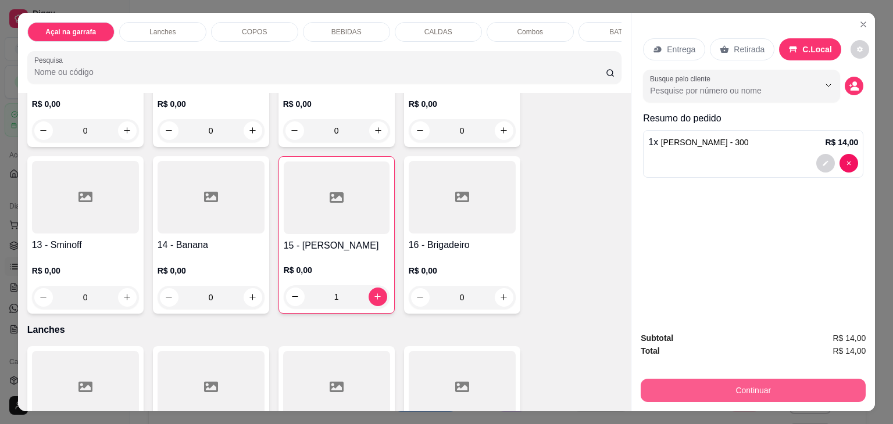
click at [701, 380] on button "Continuar" at bounding box center [753, 390] width 225 height 23
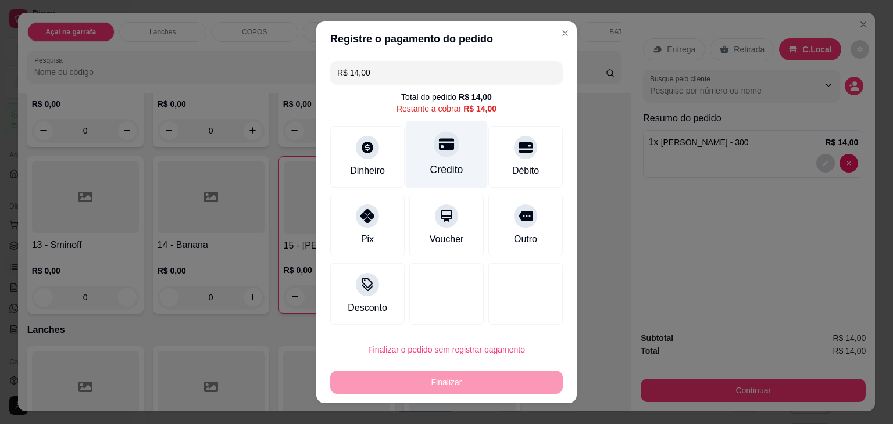
click at [451, 147] on div "Crédito" at bounding box center [447, 154] width 82 height 68
type input "R$ 0,00"
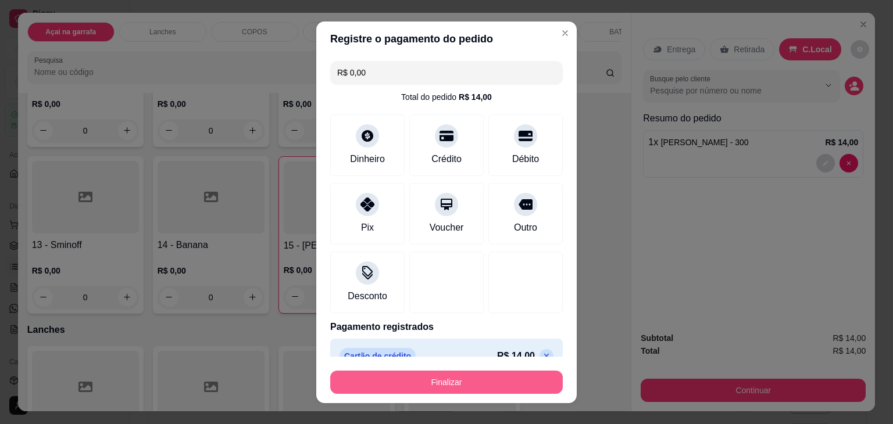
click at [481, 384] on button "Finalizar" at bounding box center [446, 382] width 233 height 23
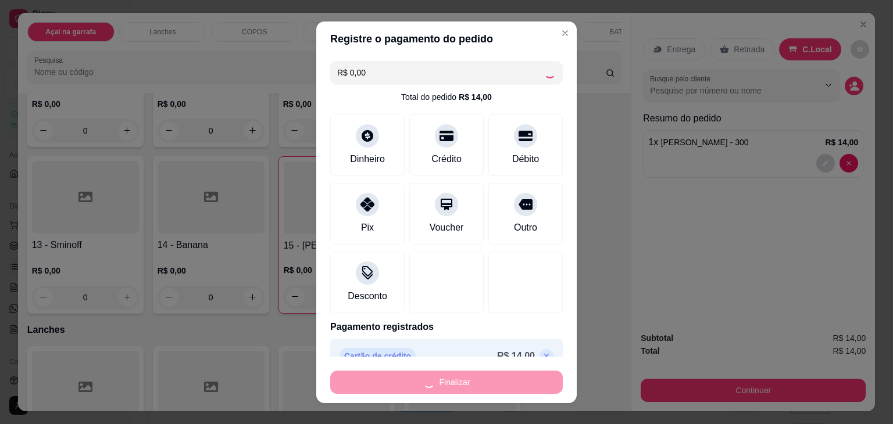
type input "0"
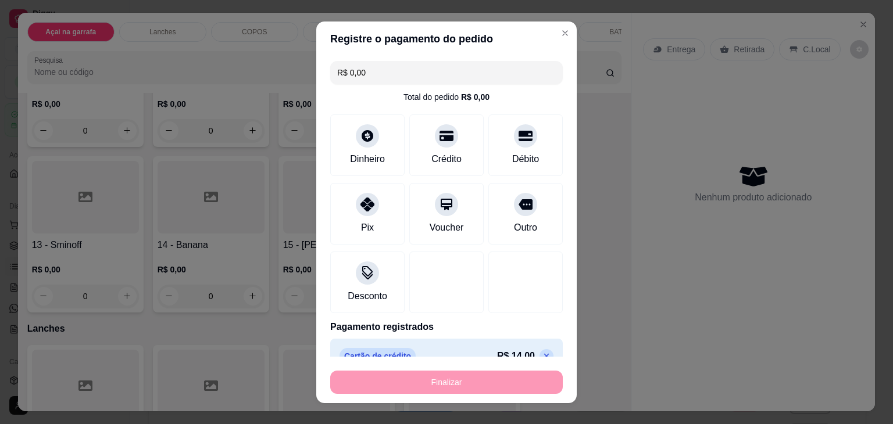
type input "-R$ 14,00"
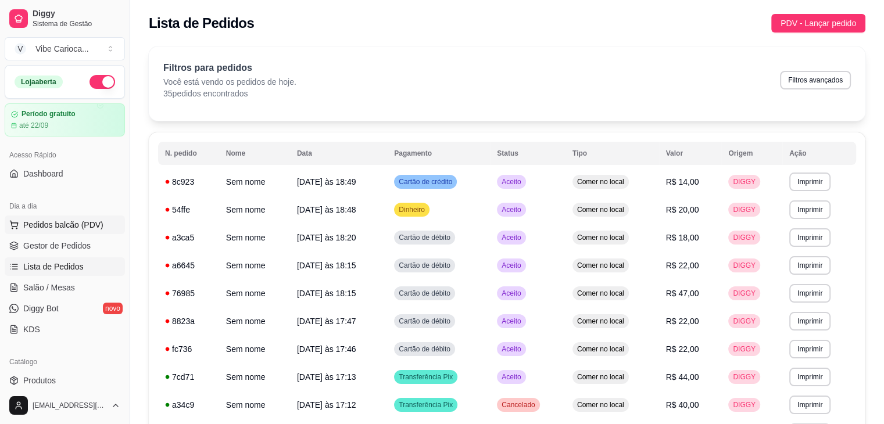
click at [67, 227] on span "Pedidos balcão (PDV)" at bounding box center [63, 225] width 80 height 12
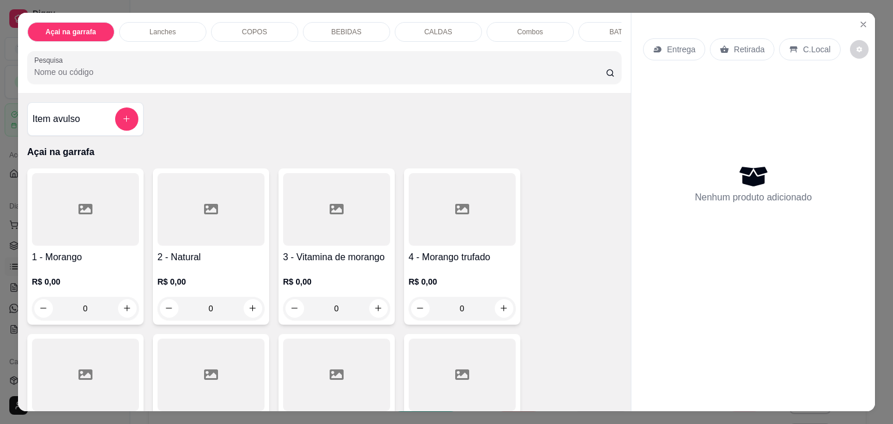
click at [252, 33] on div "COPOS" at bounding box center [254, 32] width 87 height 20
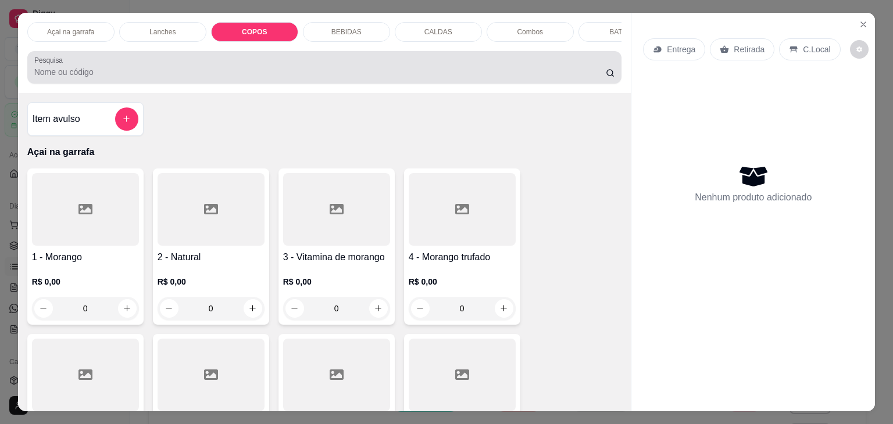
scroll to position [28, 0]
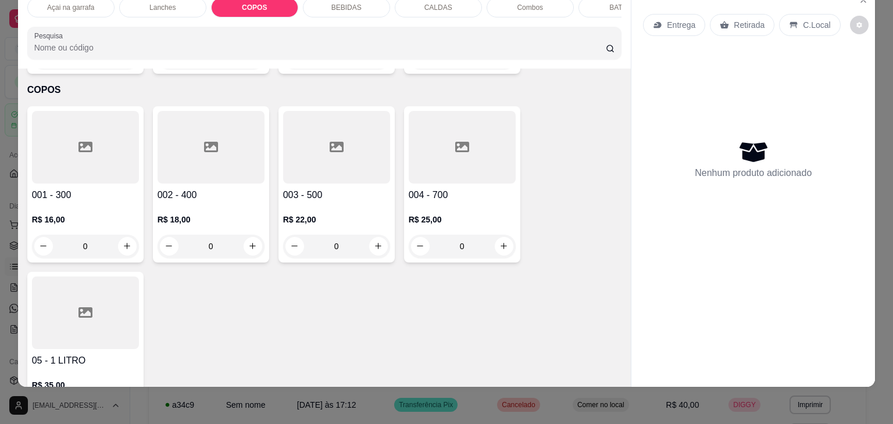
click at [226, 120] on div at bounding box center [211, 147] width 107 height 73
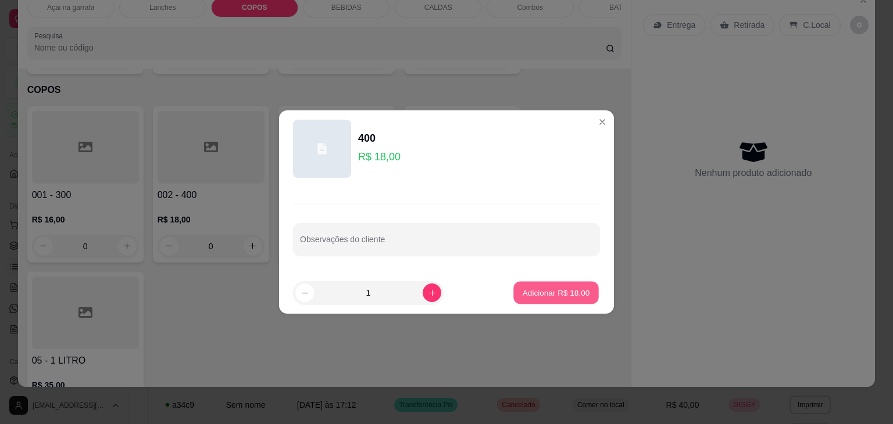
click at [546, 292] on p "Adicionar R$ 18,00" at bounding box center [556, 292] width 67 height 11
type input "1"
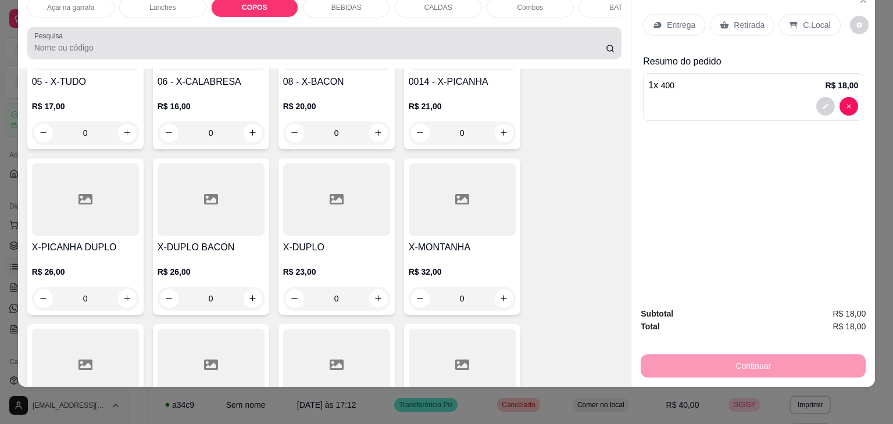
scroll to position [0, 0]
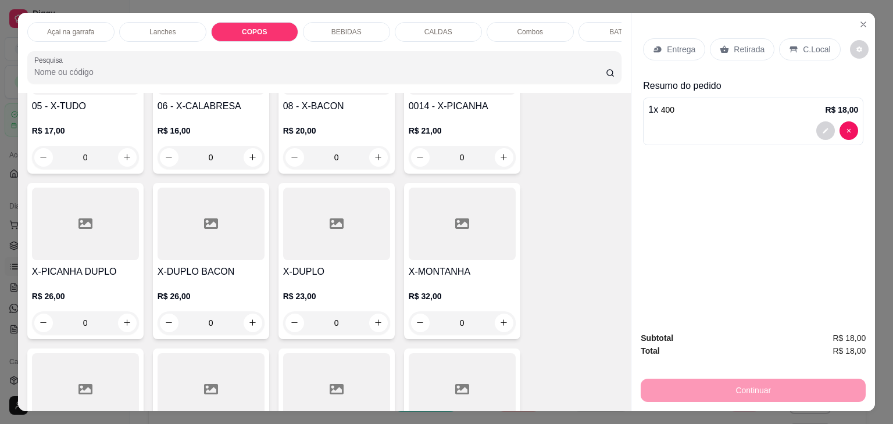
click at [259, 33] on div "COPOS" at bounding box center [254, 32] width 87 height 20
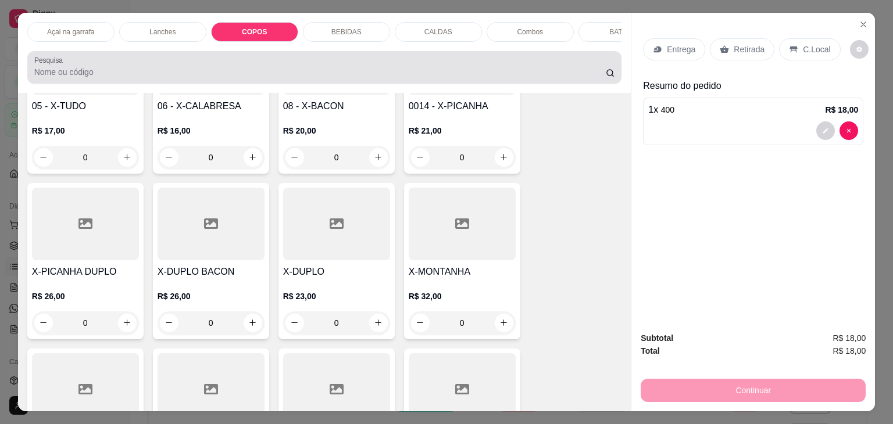
scroll to position [28, 0]
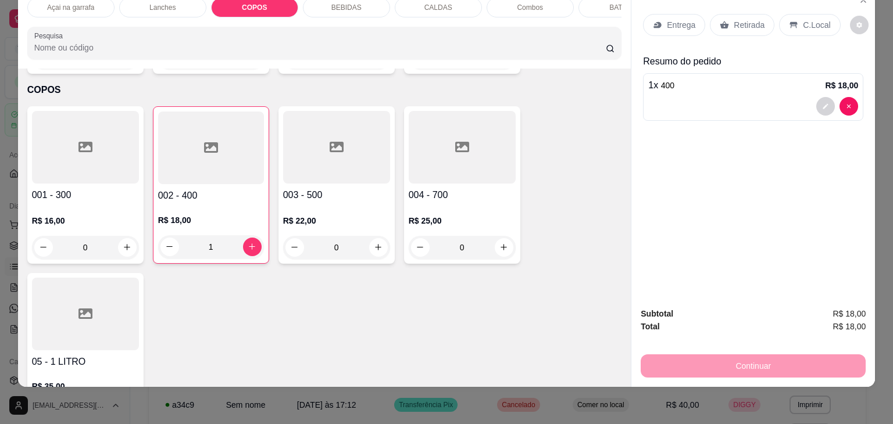
drag, startPoint x: 96, startPoint y: 106, endPoint x: 124, endPoint y: 111, distance: 28.4
click at [124, 111] on div at bounding box center [85, 147] width 107 height 73
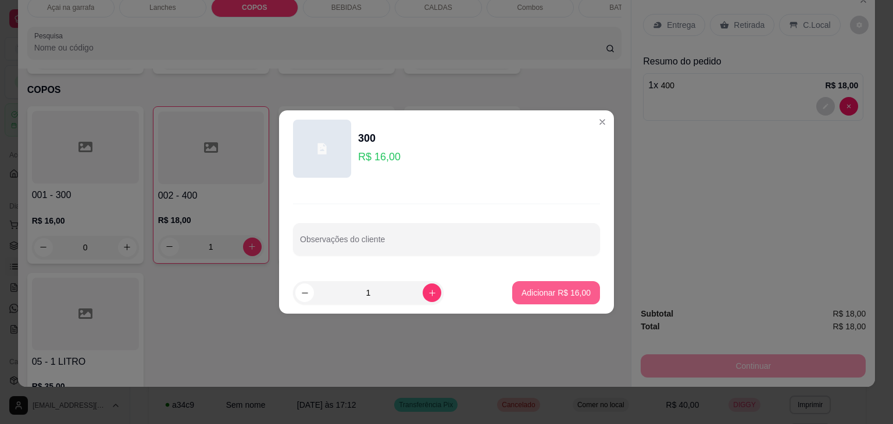
click at [543, 301] on button "Adicionar R$ 16,00" at bounding box center [556, 292] width 88 height 23
type input "1"
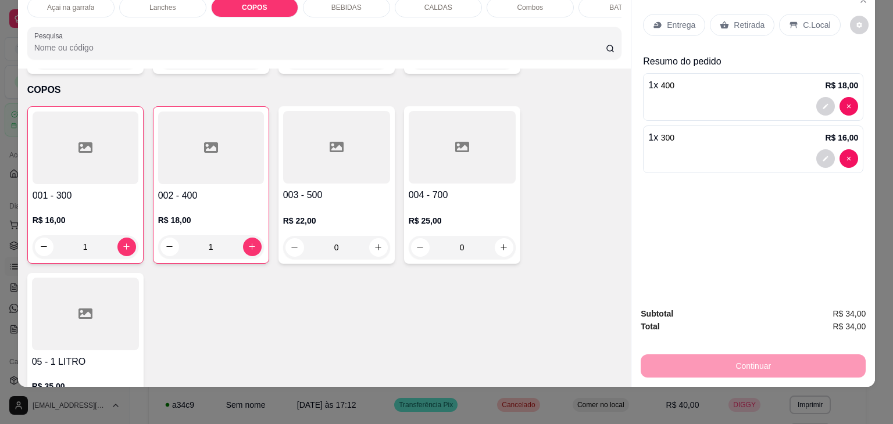
click at [803, 19] on p "C.Local" at bounding box center [816, 25] width 27 height 12
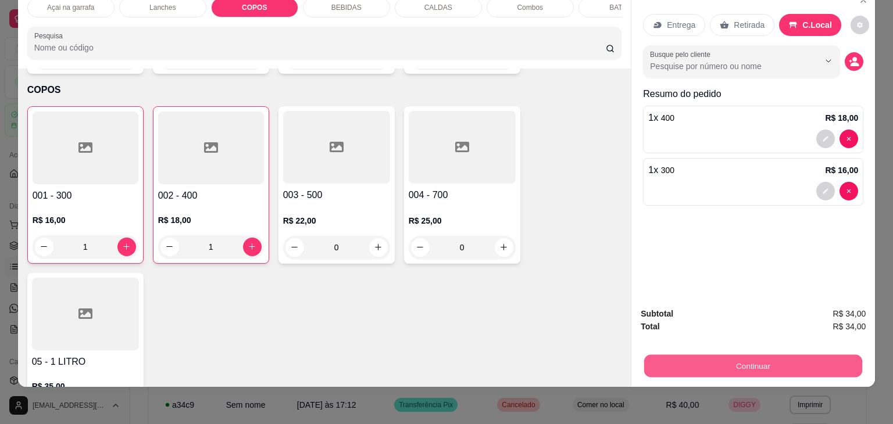
click at [775, 355] on button "Continuar" at bounding box center [753, 366] width 218 height 23
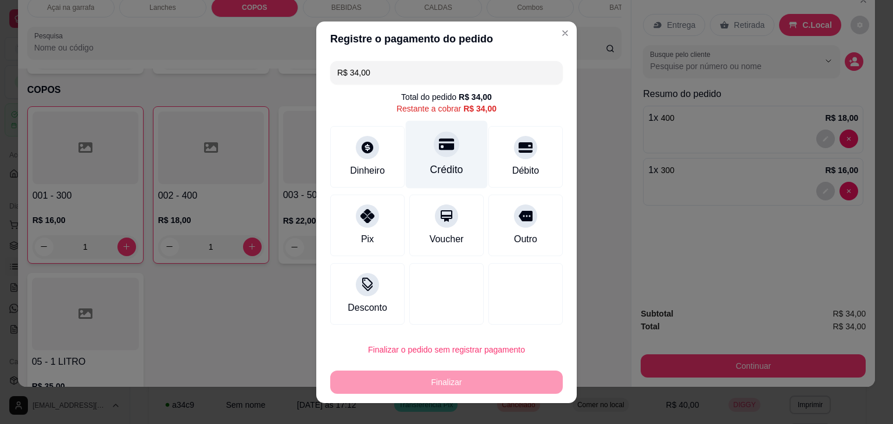
click at [441, 159] on div "Crédito" at bounding box center [447, 154] width 82 height 68
type input "R$ 0,00"
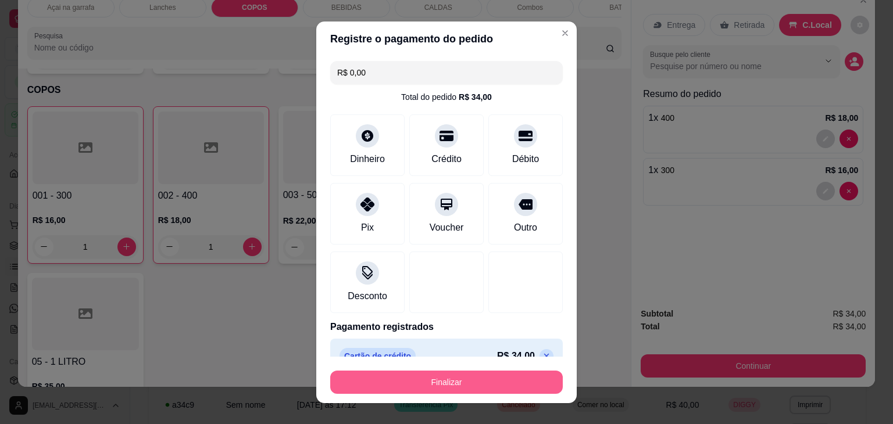
click at [496, 381] on button "Finalizar" at bounding box center [446, 382] width 233 height 23
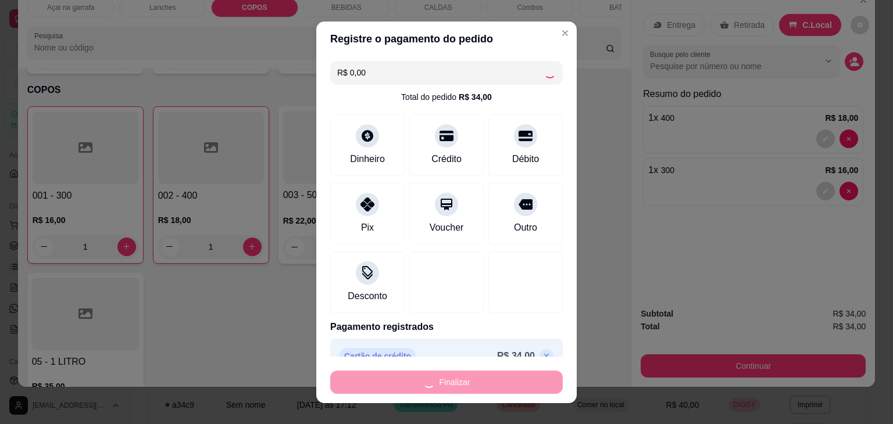
type input "0"
type input "-R$ 34,00"
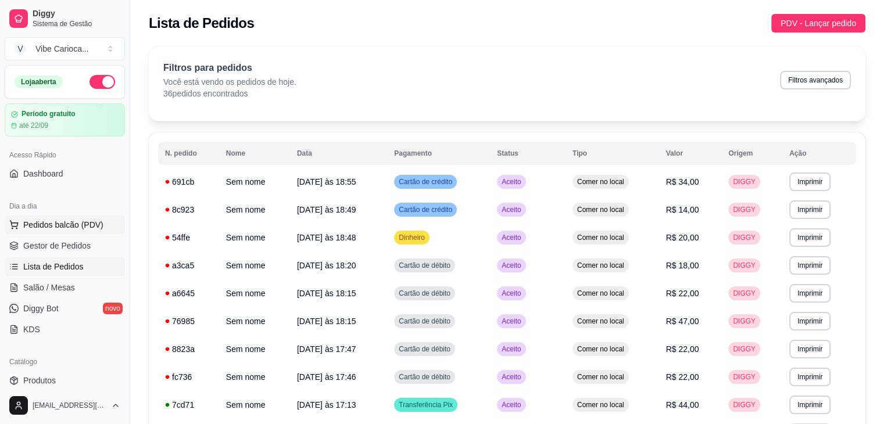
click at [76, 219] on span "Pedidos balcão (PDV)" at bounding box center [63, 225] width 80 height 12
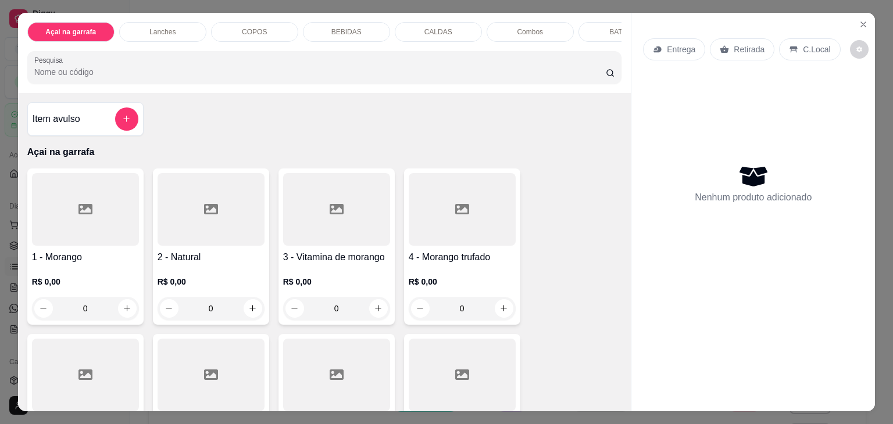
click at [250, 22] on div "COPOS" at bounding box center [254, 32] width 87 height 20
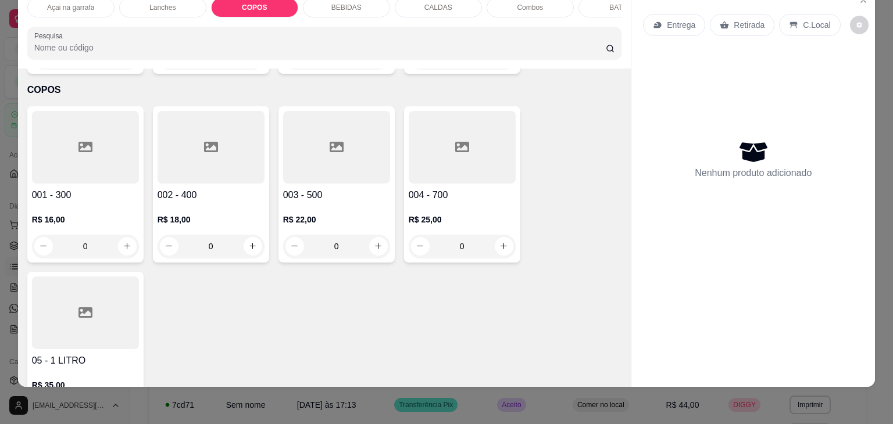
click at [59, 138] on div at bounding box center [85, 147] width 107 height 73
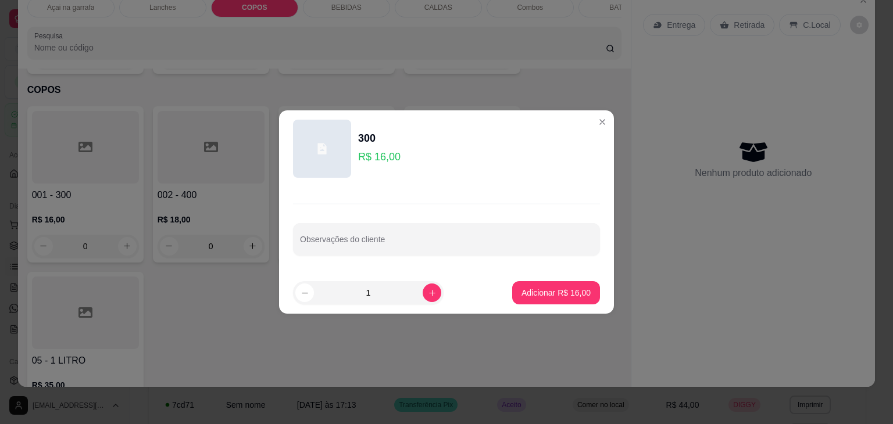
click at [562, 285] on button "Adicionar R$ 16,00" at bounding box center [556, 292] width 88 height 23
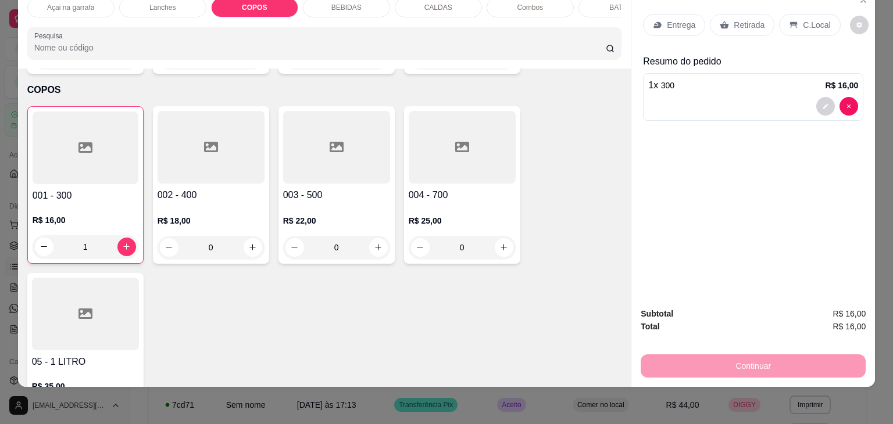
type input "1"
click at [320, 141] on div at bounding box center [336, 147] width 107 height 73
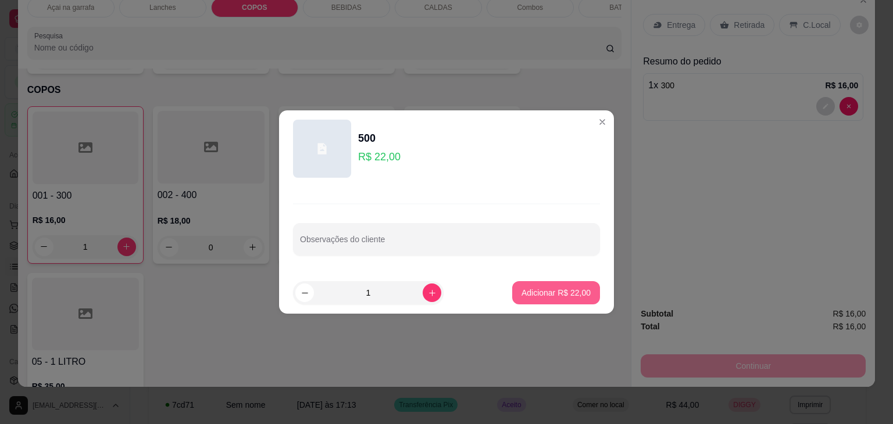
click at [536, 291] on p "Adicionar R$ 22,00" at bounding box center [555, 293] width 69 height 12
type input "1"
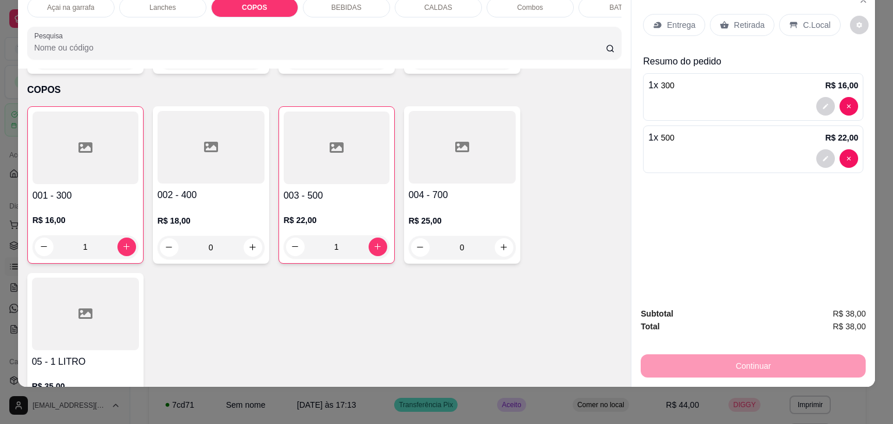
click at [795, 15] on div "C.Local" at bounding box center [809, 25] width 61 height 22
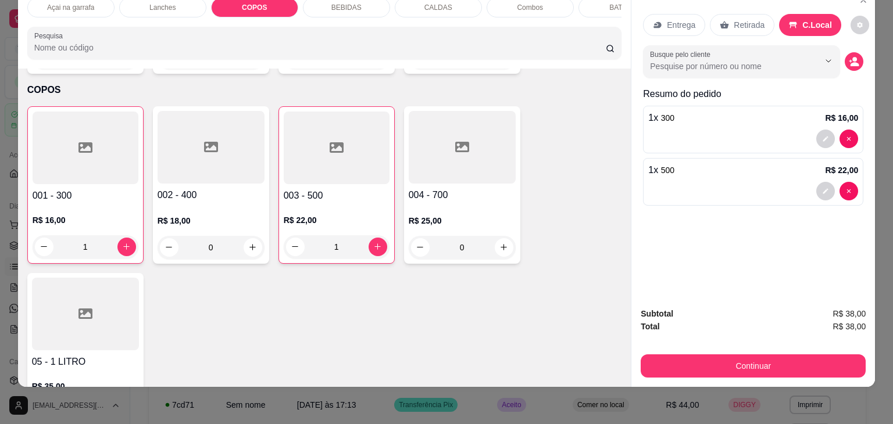
click at [686, 352] on div "Continuar" at bounding box center [753, 365] width 225 height 26
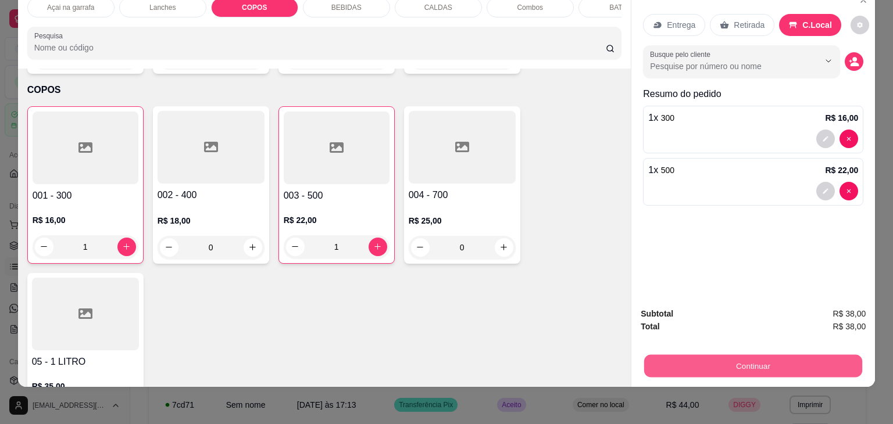
click at [685, 356] on button "Continuar" at bounding box center [753, 366] width 218 height 23
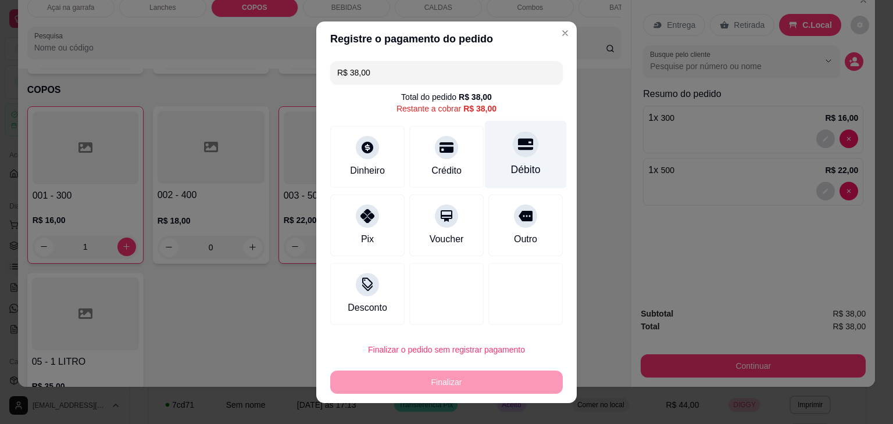
click at [504, 161] on div "Débito" at bounding box center [526, 154] width 82 height 68
type input "R$ 0,00"
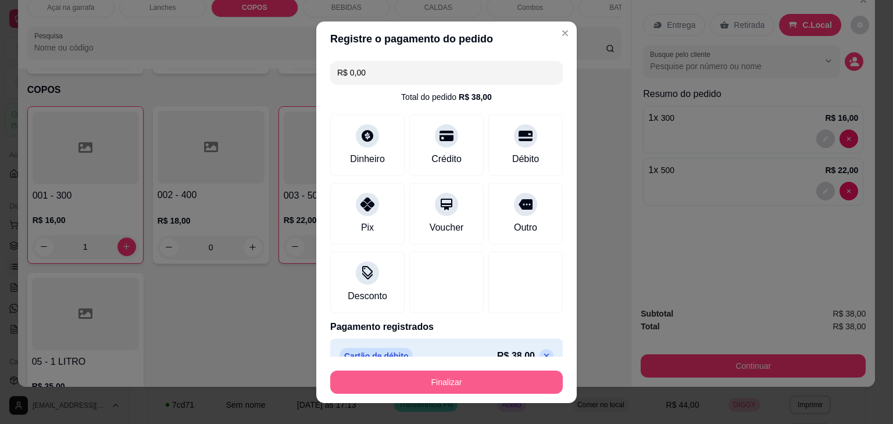
click at [403, 376] on button "Finalizar" at bounding box center [446, 382] width 233 height 23
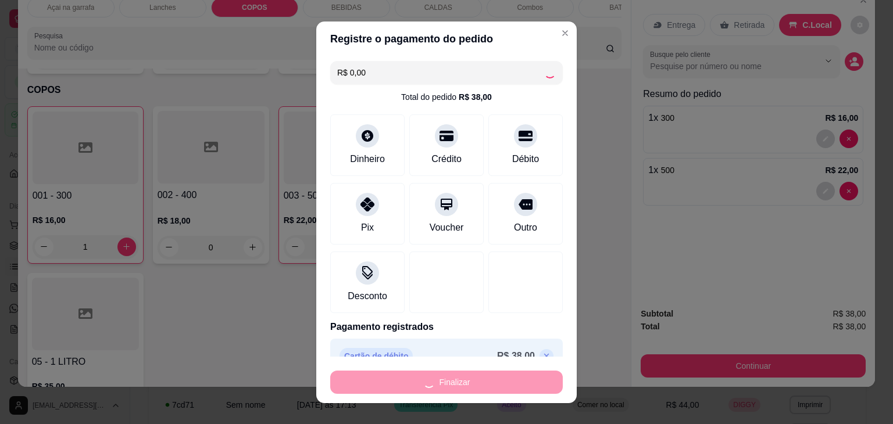
type input "0"
type input "-R$ 38,00"
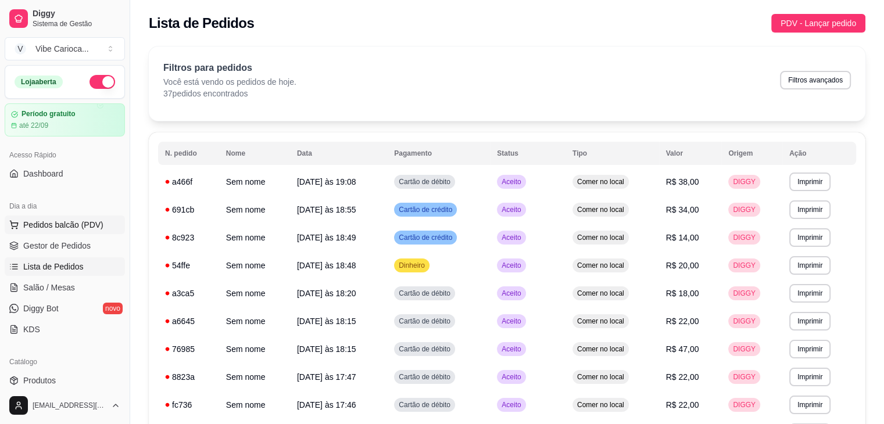
click at [74, 222] on span "Pedidos balcão (PDV)" at bounding box center [63, 225] width 80 height 12
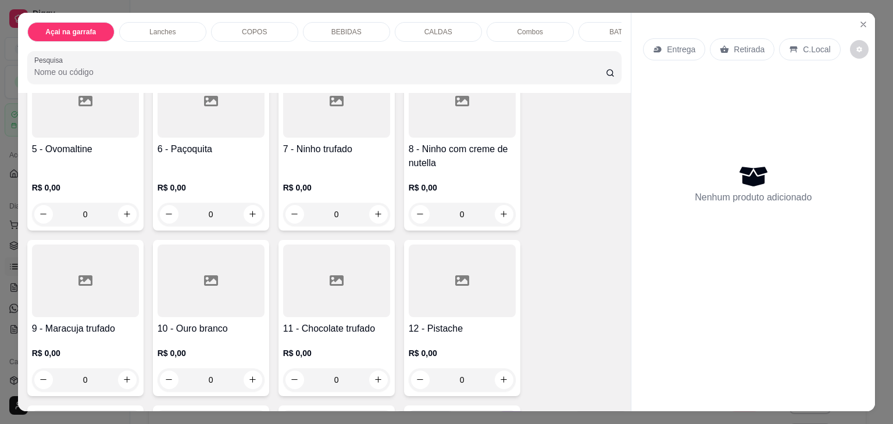
scroll to position [174, 0]
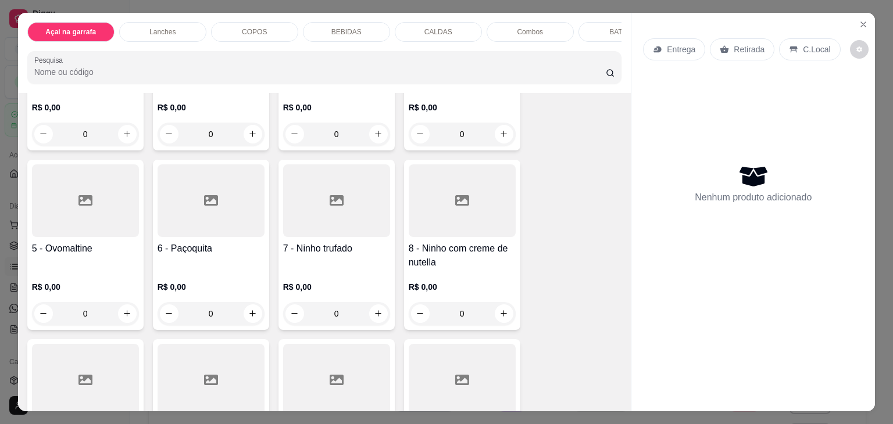
click at [460, 215] on div at bounding box center [462, 201] width 107 height 73
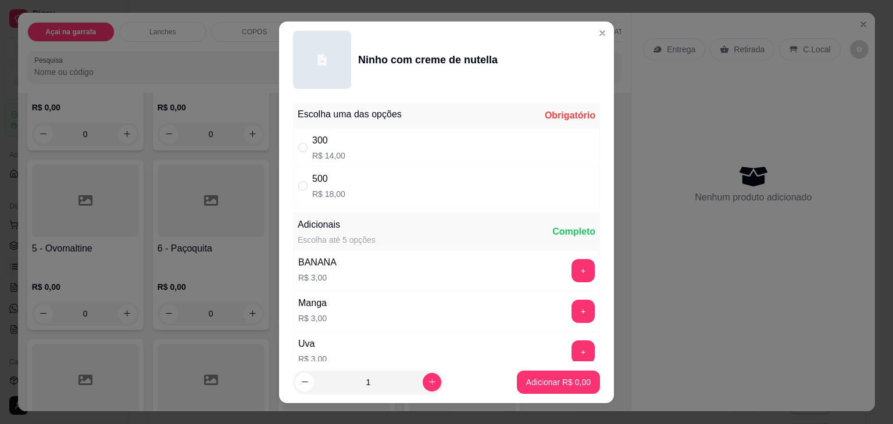
click at [305, 186] on div "" at bounding box center [305, 186] width 14 height 13
radio input "true"
click at [542, 371] on button "Adicionar R$ 18,00" at bounding box center [555, 382] width 85 height 23
type input "1"
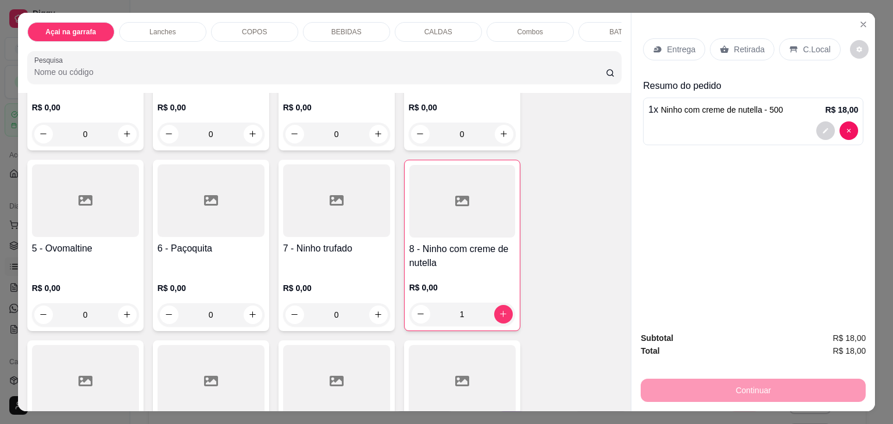
click at [803, 47] on p "C.Local" at bounding box center [816, 50] width 27 height 12
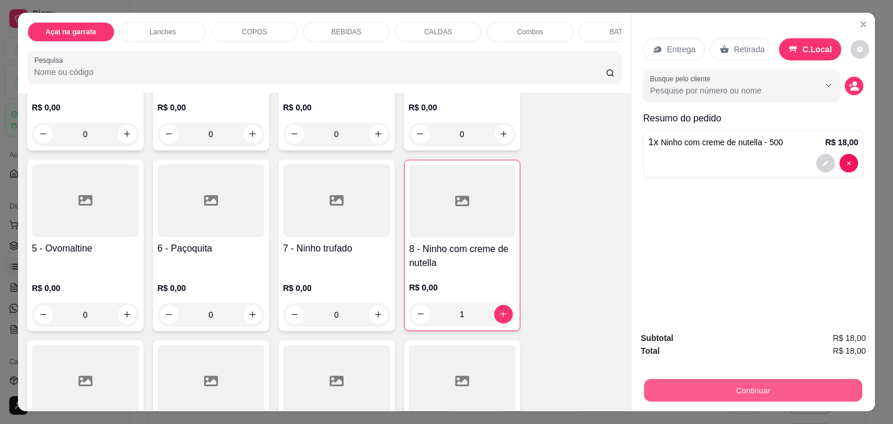
click at [741, 380] on button "Continuar" at bounding box center [753, 391] width 218 height 23
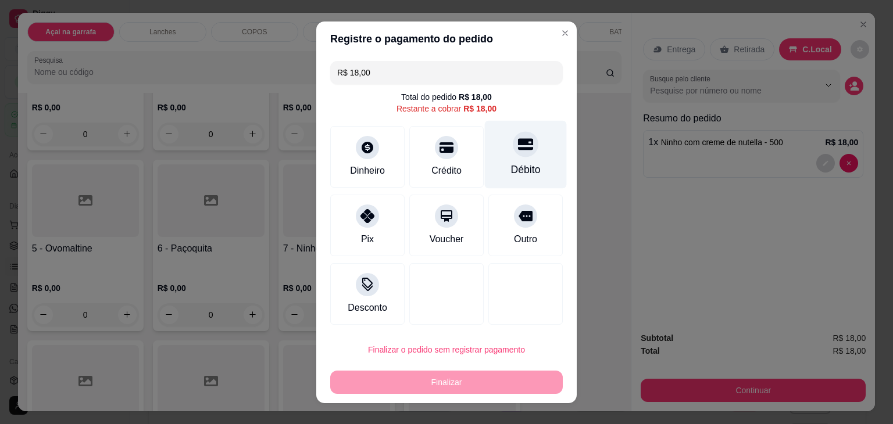
click at [525, 153] on div "Débito" at bounding box center [526, 154] width 82 height 68
type input "R$ 0,00"
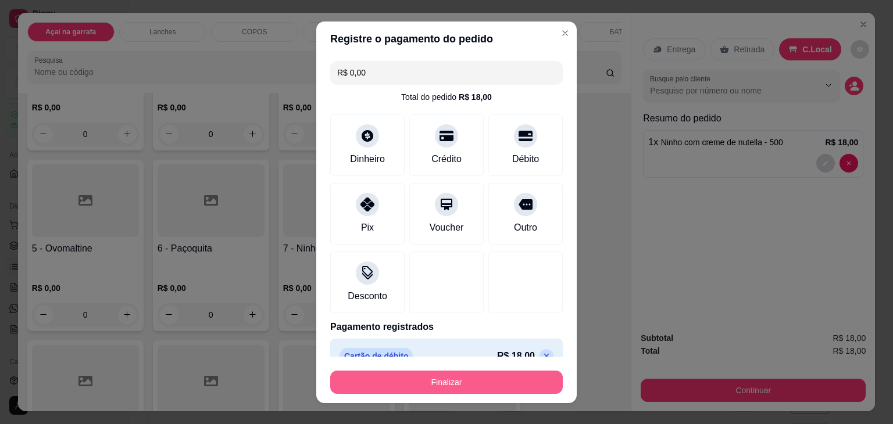
click at [456, 382] on button "Finalizar" at bounding box center [446, 382] width 233 height 23
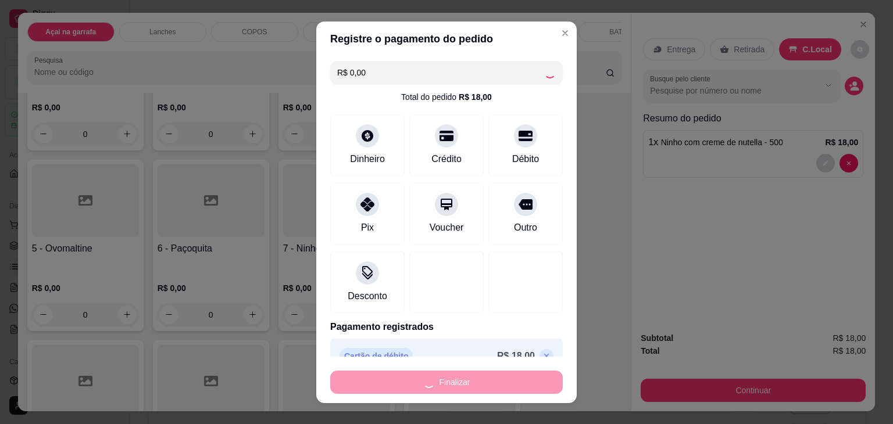
type input "0"
type input "-R$ 18,00"
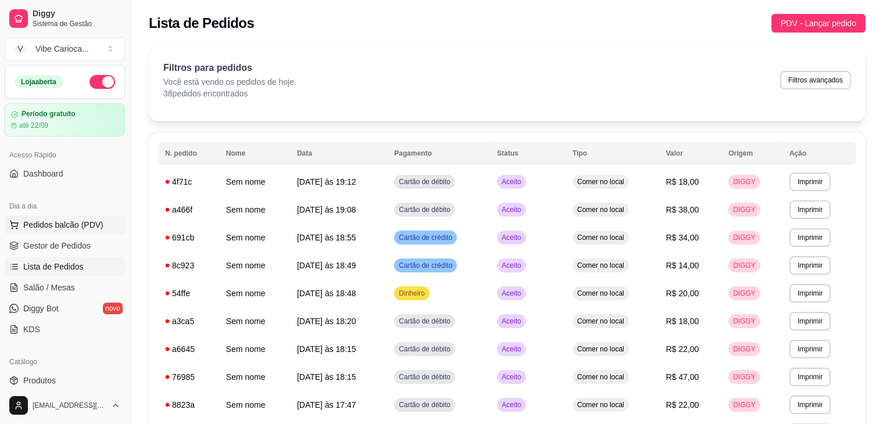
click at [70, 228] on span "Pedidos balcão (PDV)" at bounding box center [63, 225] width 80 height 12
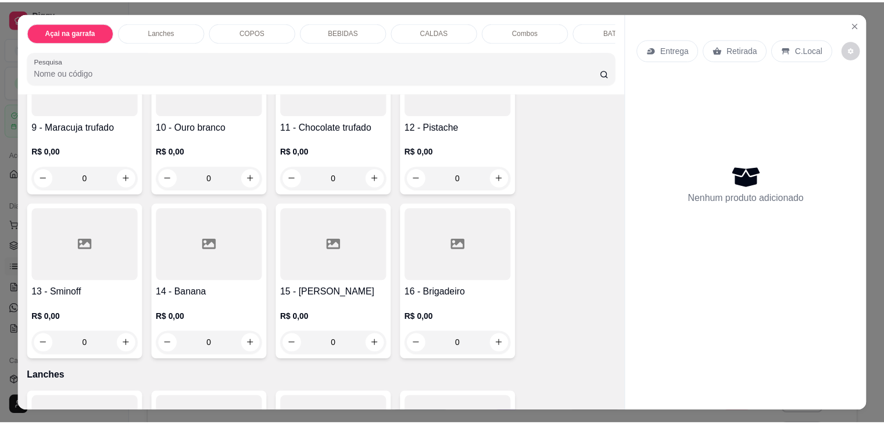
scroll to position [581, 0]
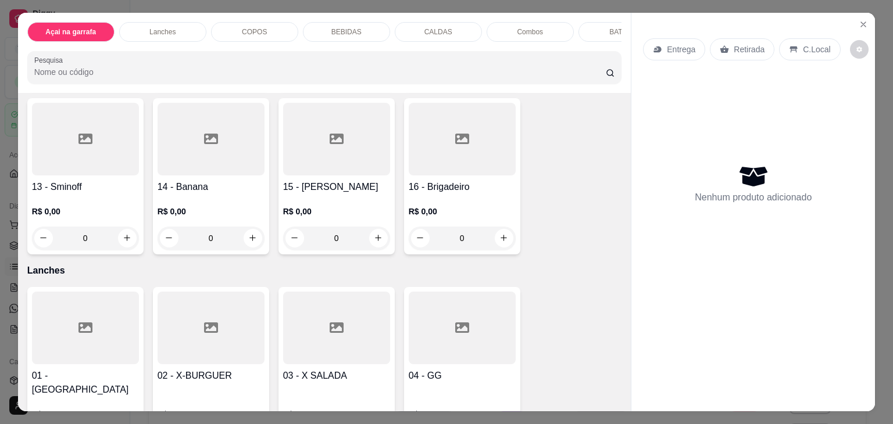
click at [430, 170] on div at bounding box center [462, 139] width 107 height 73
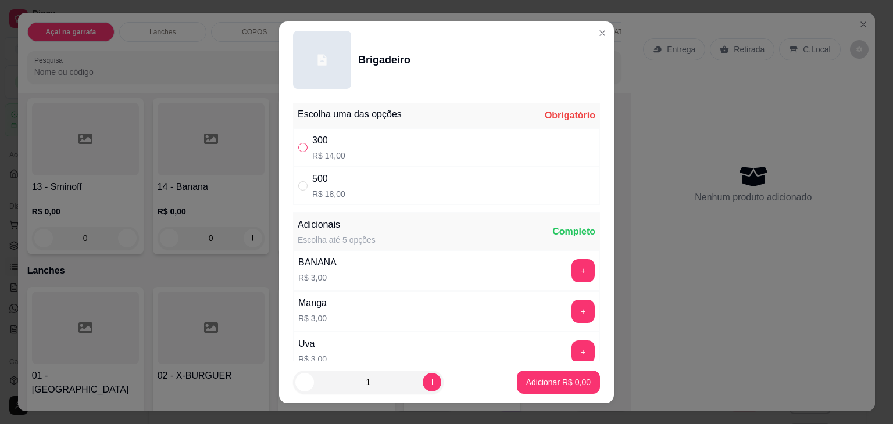
click at [300, 147] on input "" at bounding box center [302, 147] width 9 height 9
radio input "true"
click at [521, 377] on p "Adicionar R$ 14,00" at bounding box center [555, 383] width 69 height 12
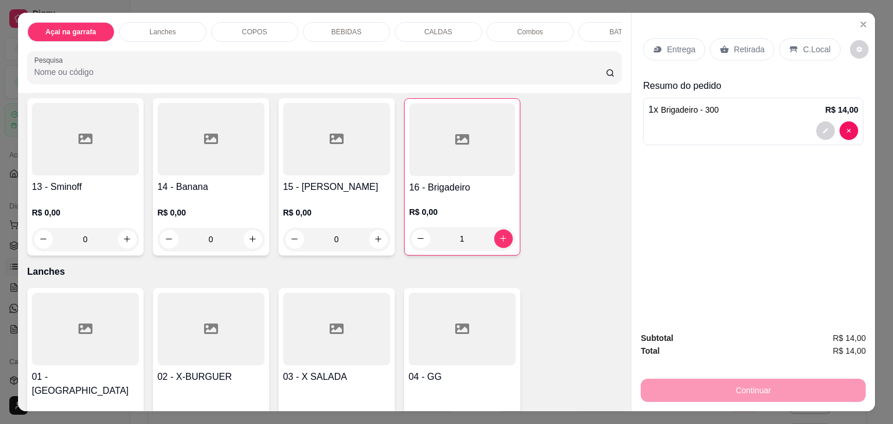
type input "1"
click at [779, 47] on div "C.Local" at bounding box center [809, 49] width 61 height 22
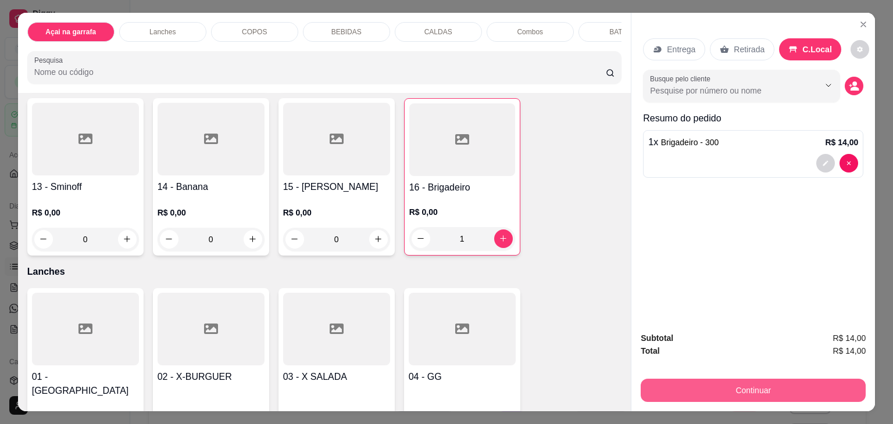
click at [698, 380] on button "Continuar" at bounding box center [753, 390] width 225 height 23
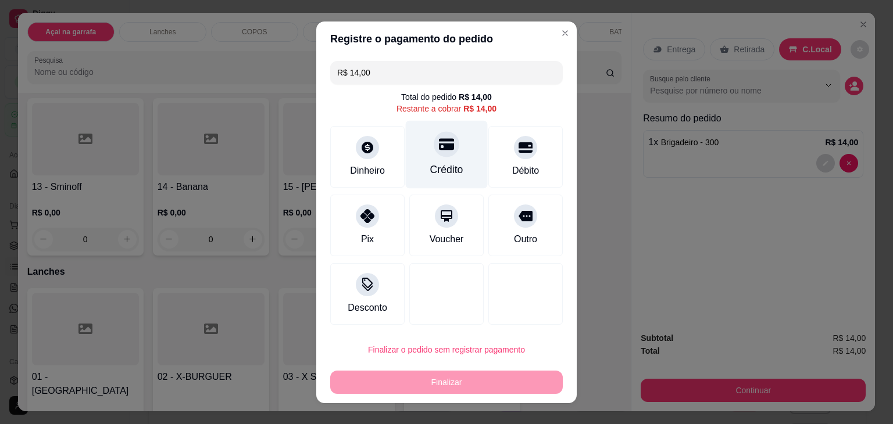
click at [446, 172] on div "Crédito" at bounding box center [446, 169] width 33 height 15
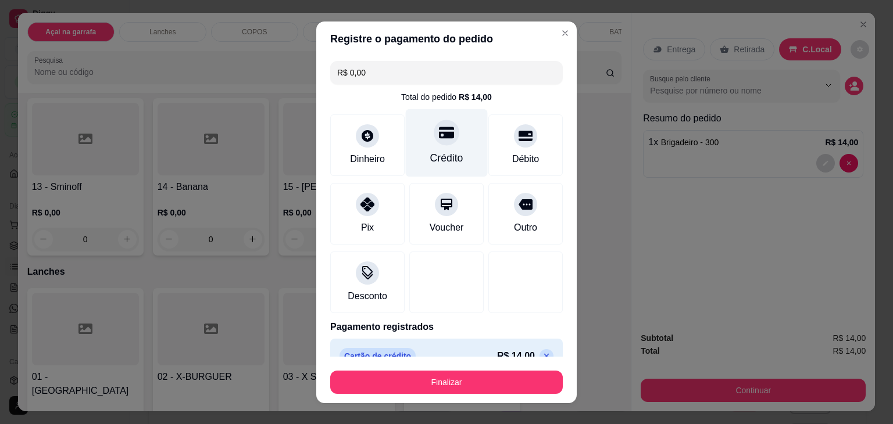
type input "R$ 0,00"
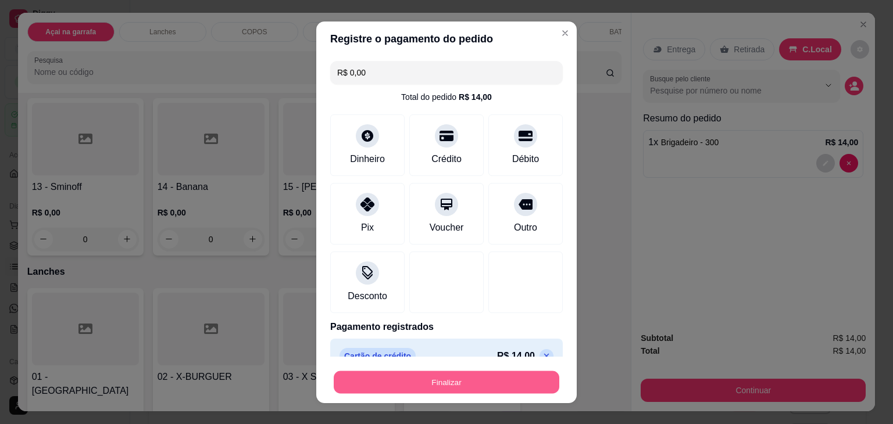
click at [407, 386] on button "Finalizar" at bounding box center [447, 382] width 226 height 23
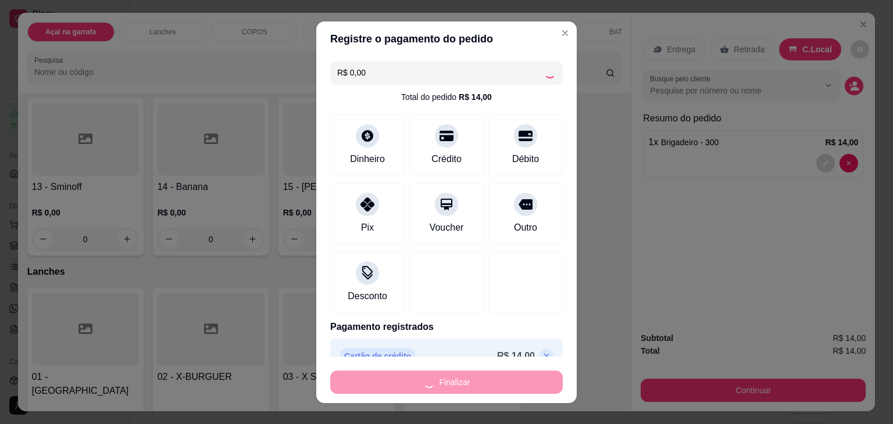
type input "0"
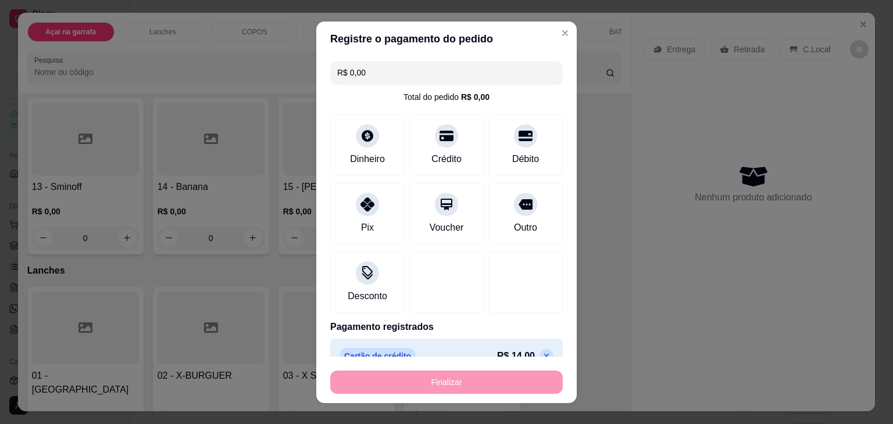
type input "-R$ 14,00"
